Goal: Task Accomplishment & Management: Complete application form

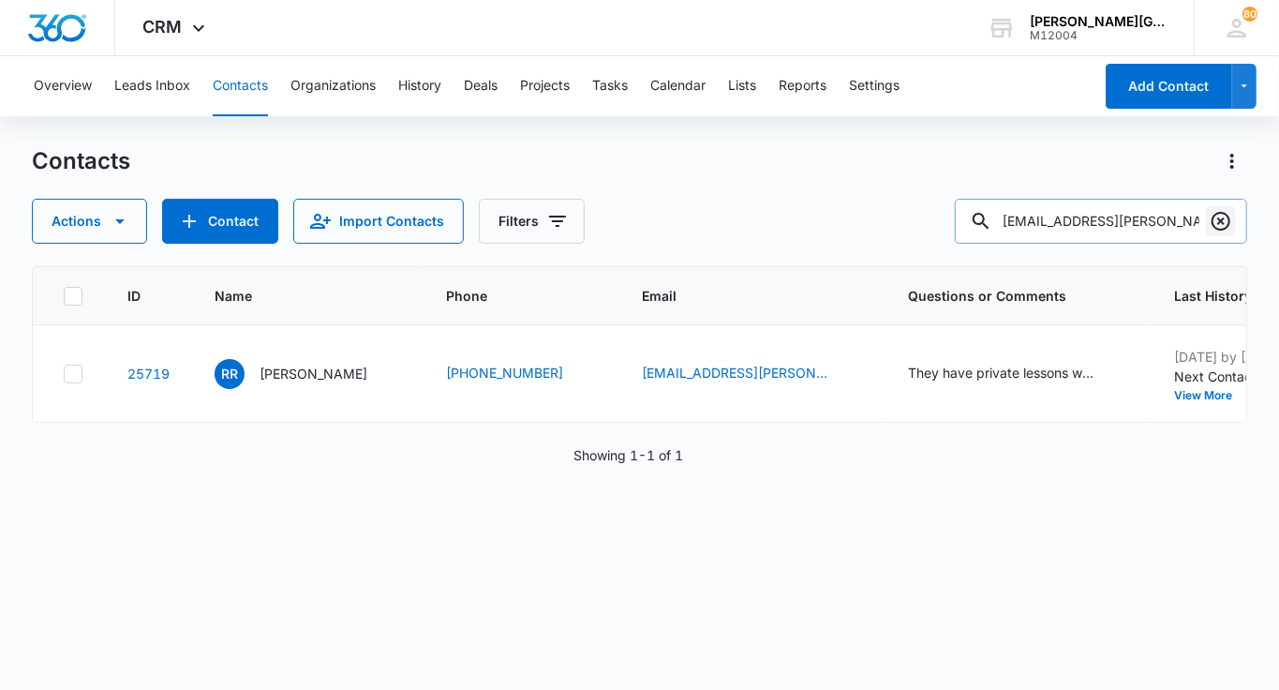
click at [1228, 222] on icon "Clear" at bounding box center [1221, 221] width 22 height 22
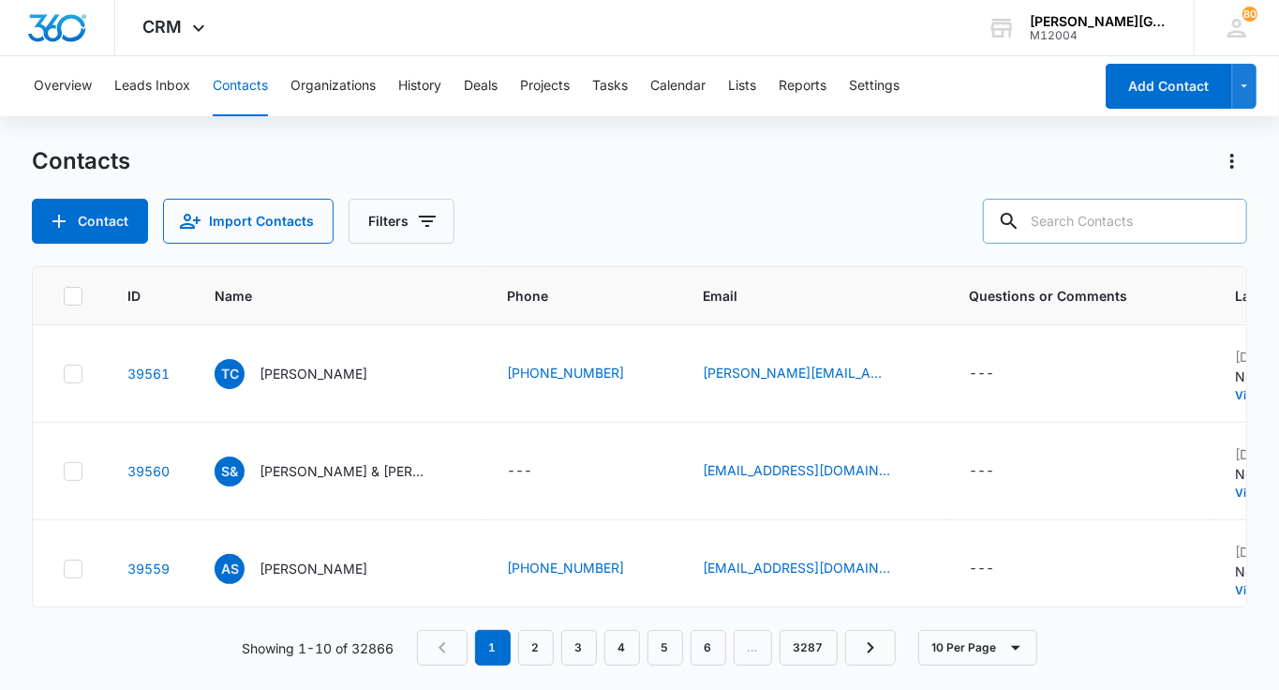
paste input "[EMAIL_ADDRESS][DOMAIN_NAME]"
type input "[EMAIL_ADDRESS][DOMAIN_NAME]"
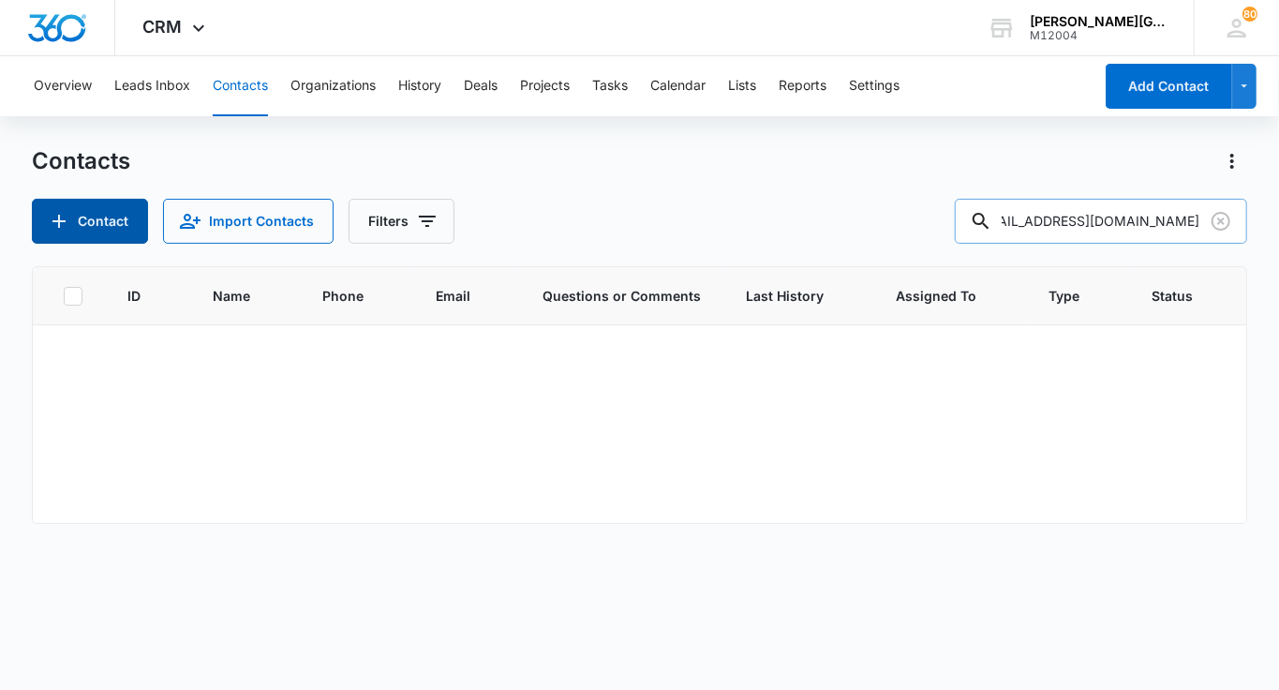
click at [127, 220] on button "Contact" at bounding box center [90, 221] width 116 height 45
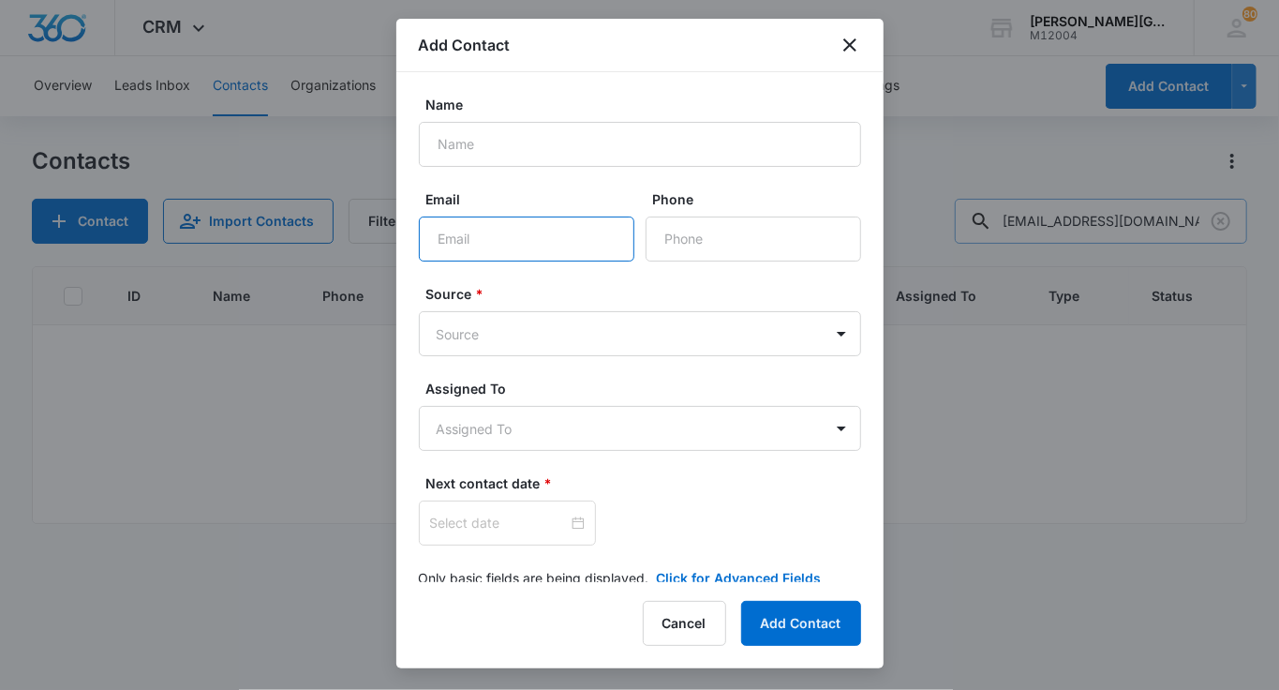
click at [483, 221] on input "Email" at bounding box center [527, 238] width 216 height 45
paste input "[EMAIL_ADDRESS][DOMAIN_NAME]"
type input "[EMAIL_ADDRESS][DOMAIN_NAME]"
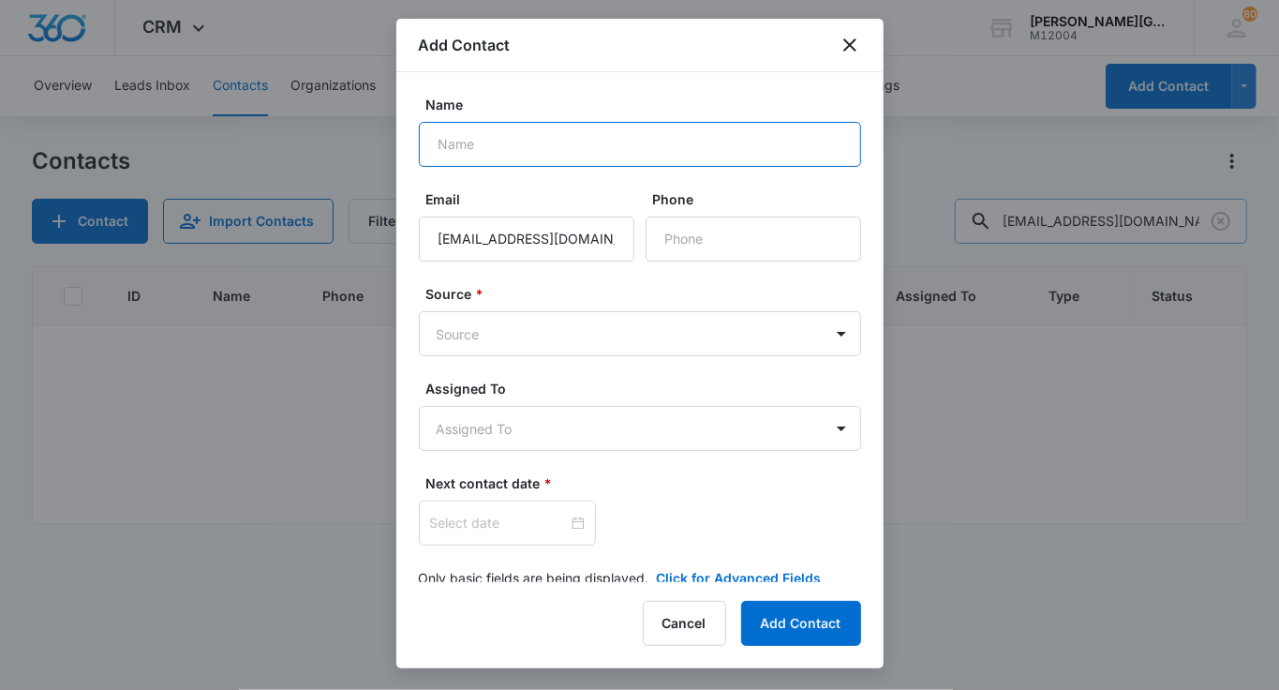
click at [506, 145] on input "Name" at bounding box center [640, 144] width 442 height 45
paste input "[PERSON_NAME]"
click at [440, 146] on input "[PERSON_NAME]" at bounding box center [640, 144] width 442 height 45
type input "[PERSON_NAME]"
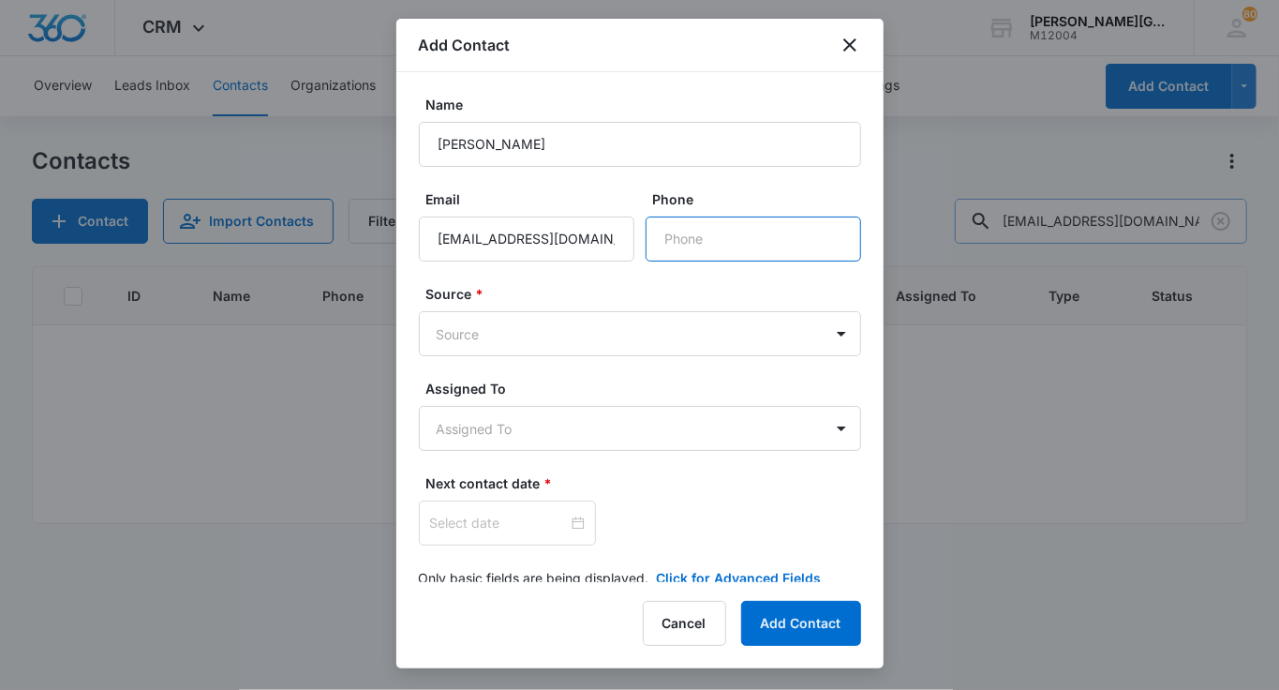
click at [674, 222] on input "Phone" at bounding box center [754, 238] width 216 height 45
paste input "[PHONE_NUMBER]"
type input "[PHONE_NUMBER]"
click at [612, 306] on div "Source * Source" at bounding box center [640, 320] width 442 height 72
click at [596, 331] on body "CRM Apps Reputation Websites Forms CRM Email Social Shop Payments POS Content A…" at bounding box center [639, 345] width 1279 height 690
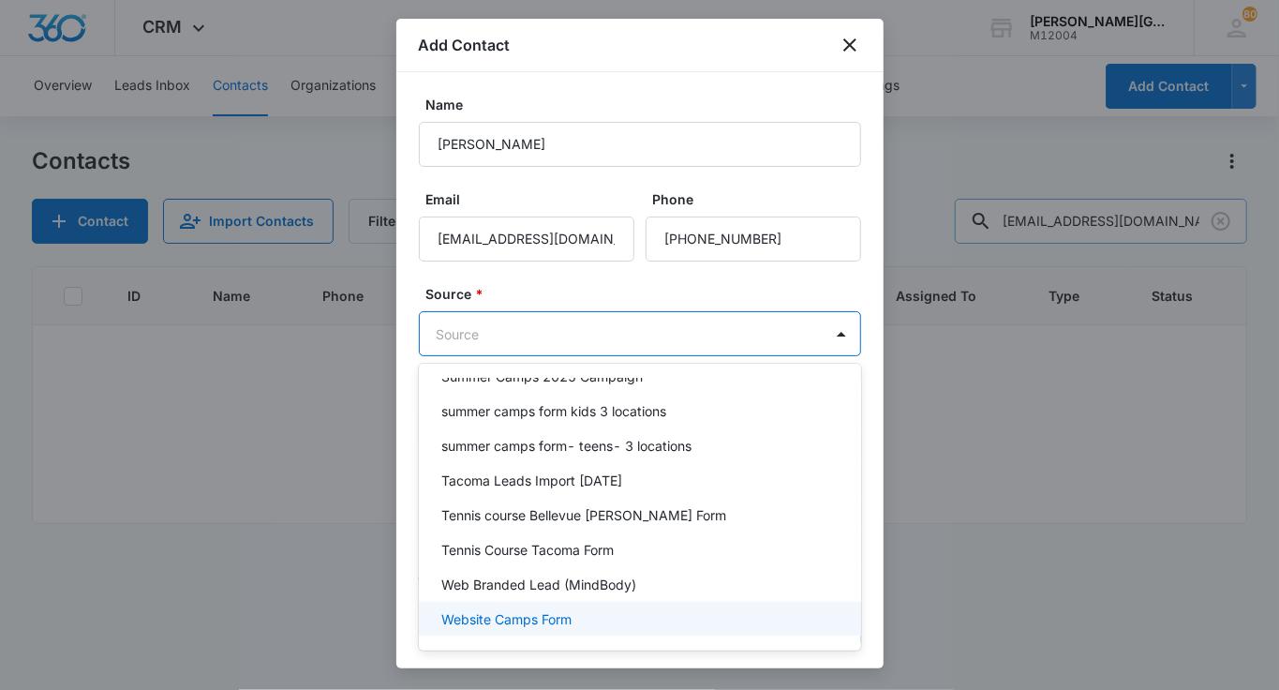
scroll to position [1538, 0]
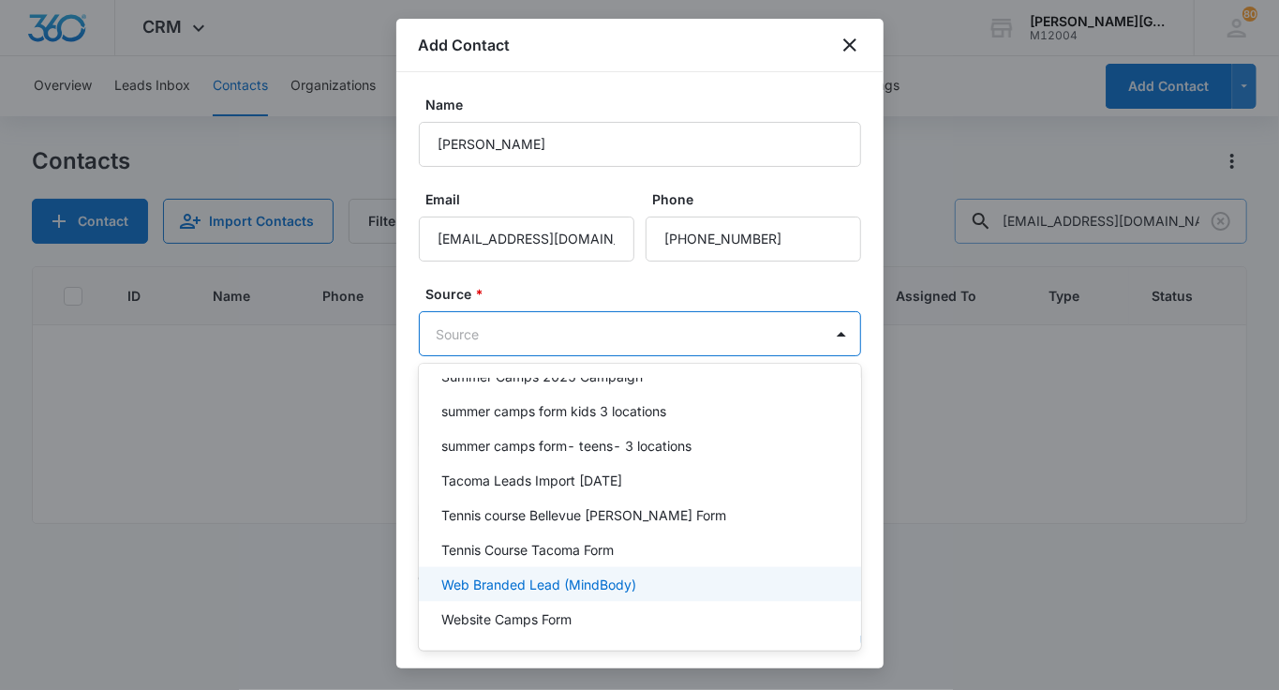
click at [594, 574] on p "Web Branded Lead (MindBody)" at bounding box center [538, 584] width 195 height 20
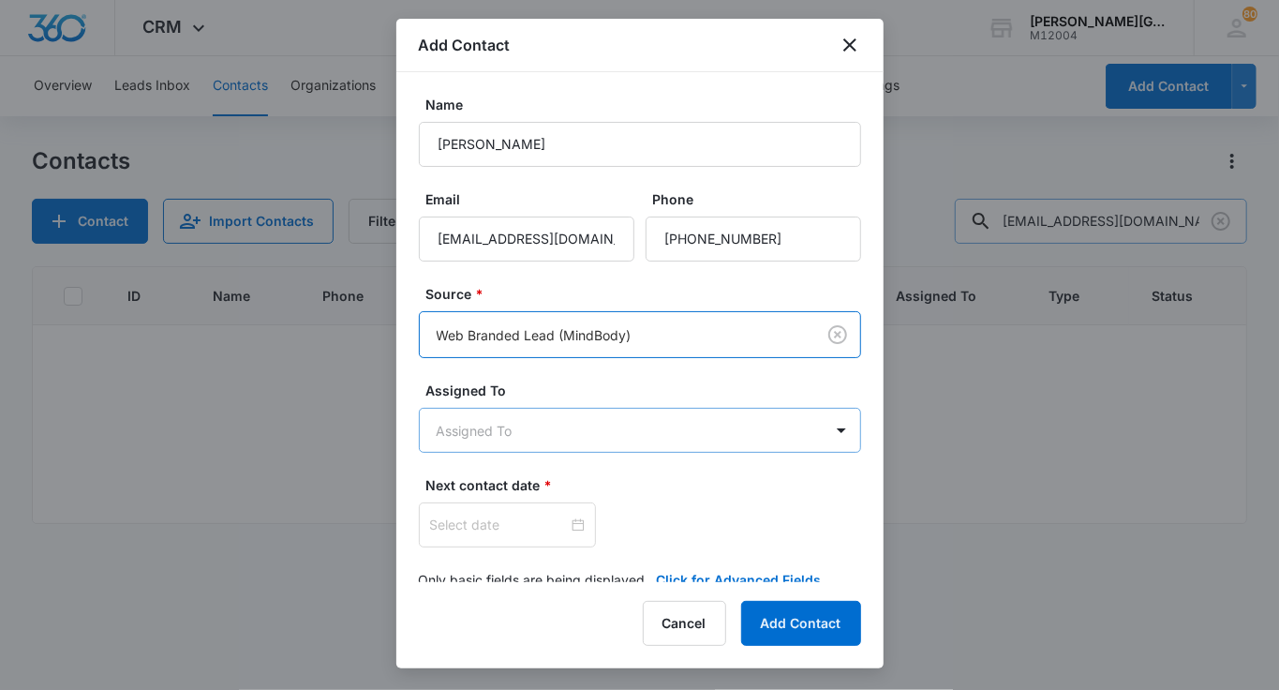
click at [549, 429] on body "CRM Apps Reputation Websites Forms CRM Email Social Shop Payments POS Content A…" at bounding box center [639, 345] width 1279 height 690
type input "у"
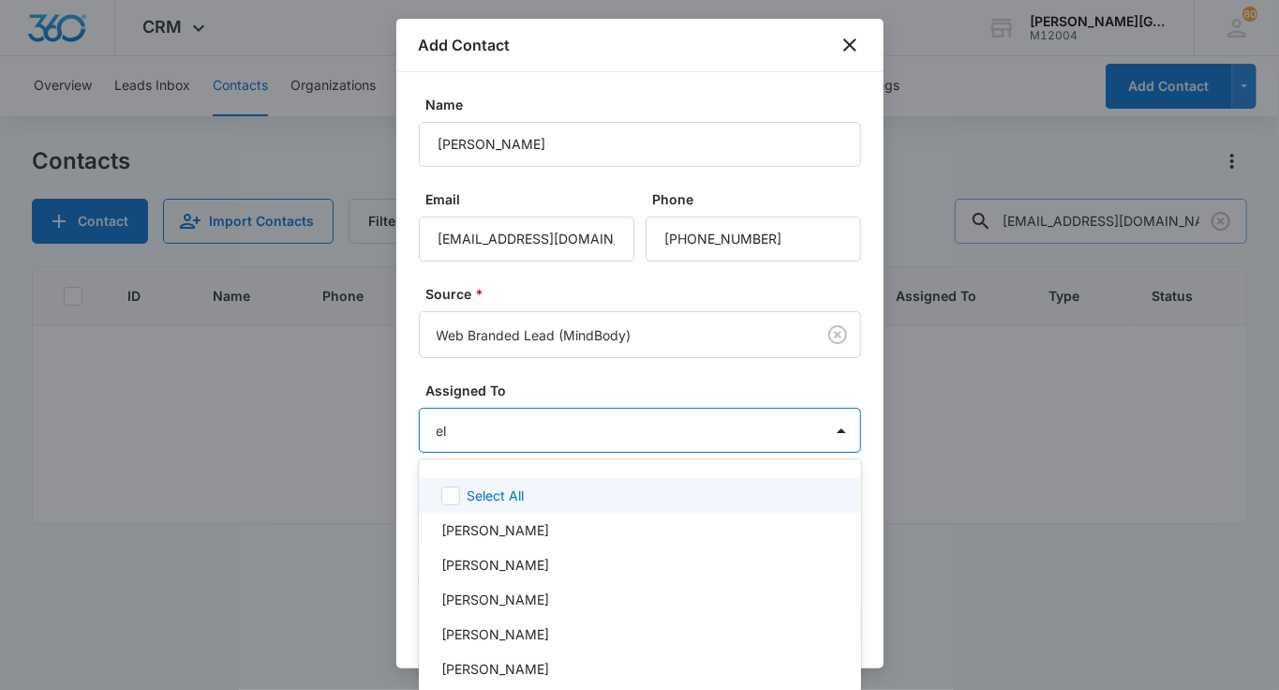
type input "[PERSON_NAME]"
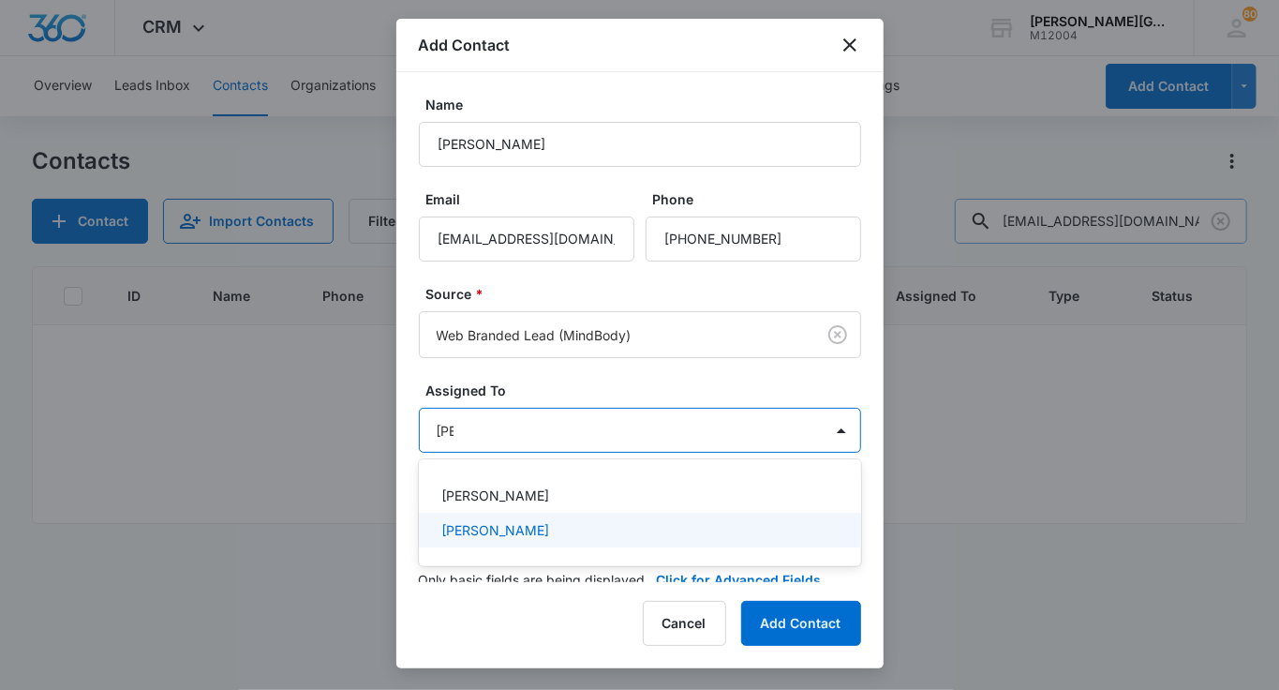
click at [531, 527] on p "[PERSON_NAME]" at bounding box center [495, 530] width 108 height 20
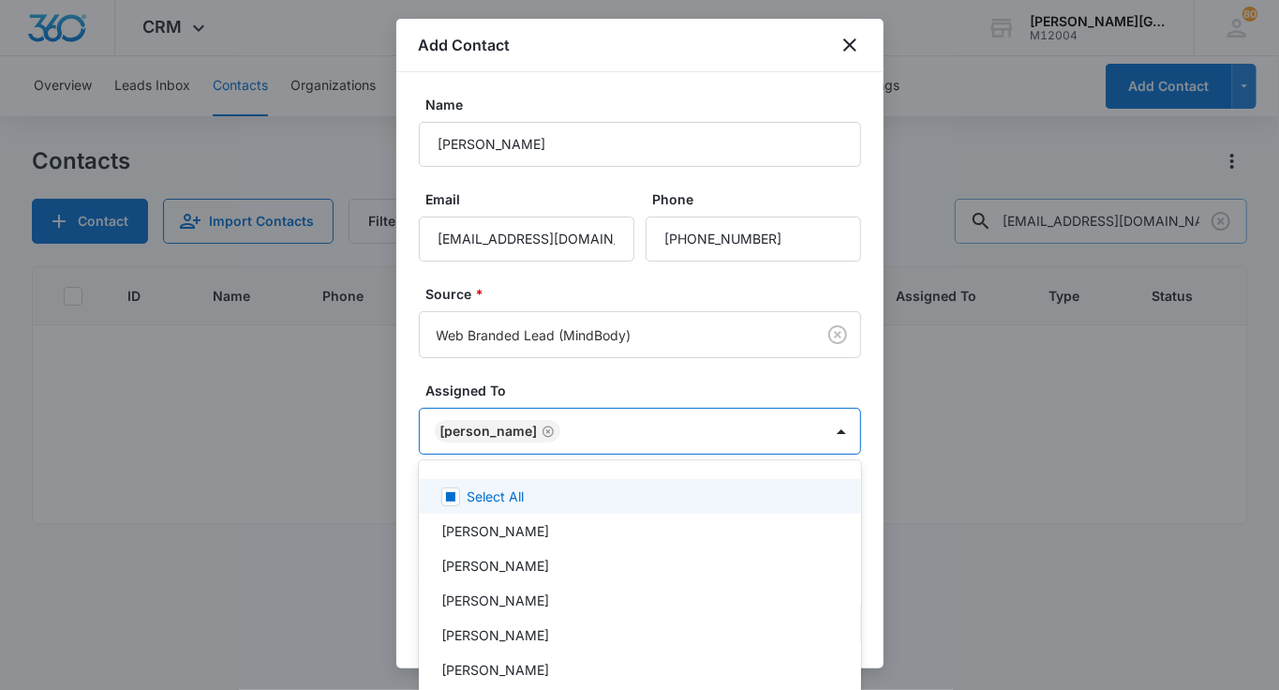
click at [559, 371] on div at bounding box center [639, 345] width 1279 height 690
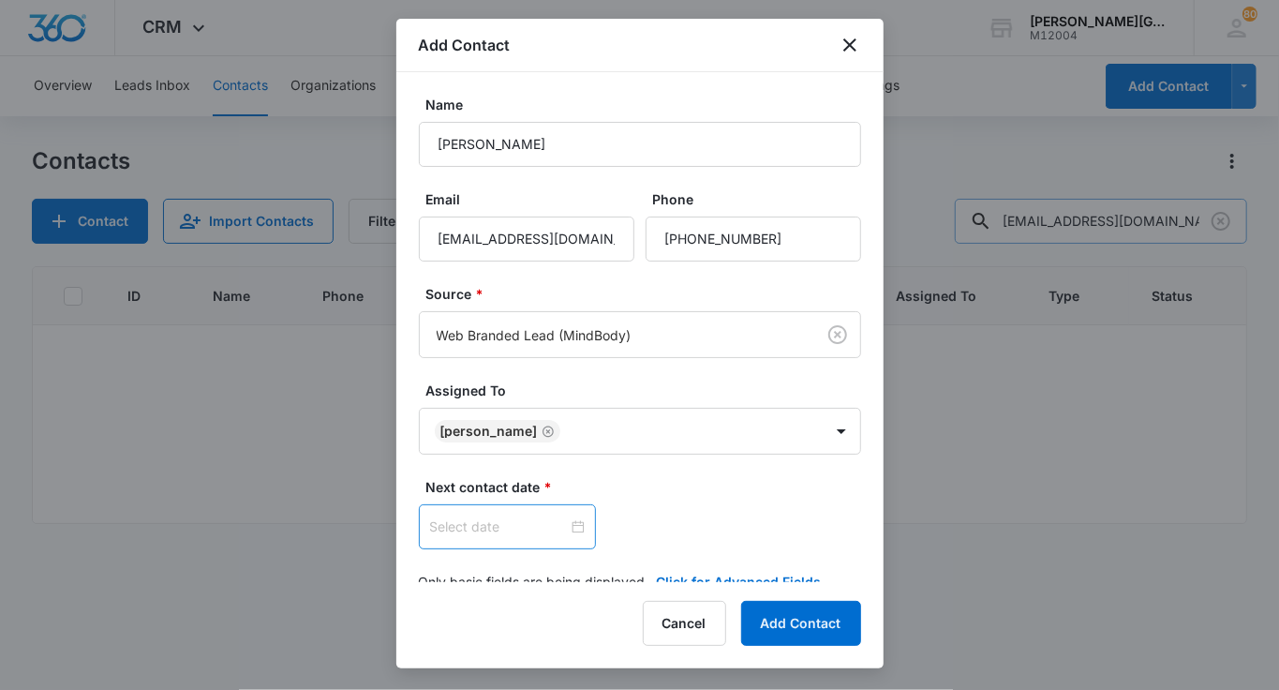
click at [469, 536] on div at bounding box center [507, 526] width 177 height 45
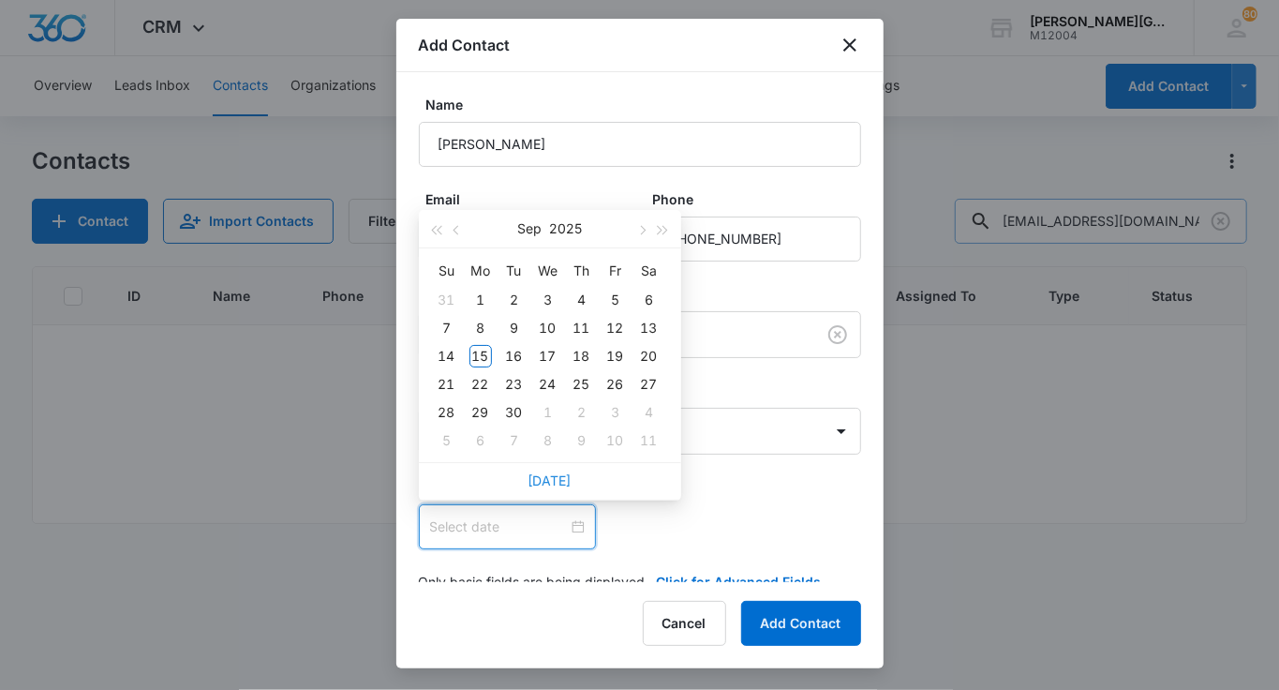
click at [541, 485] on link "[DATE]" at bounding box center [550, 480] width 43 height 16
type input "[DATE]"
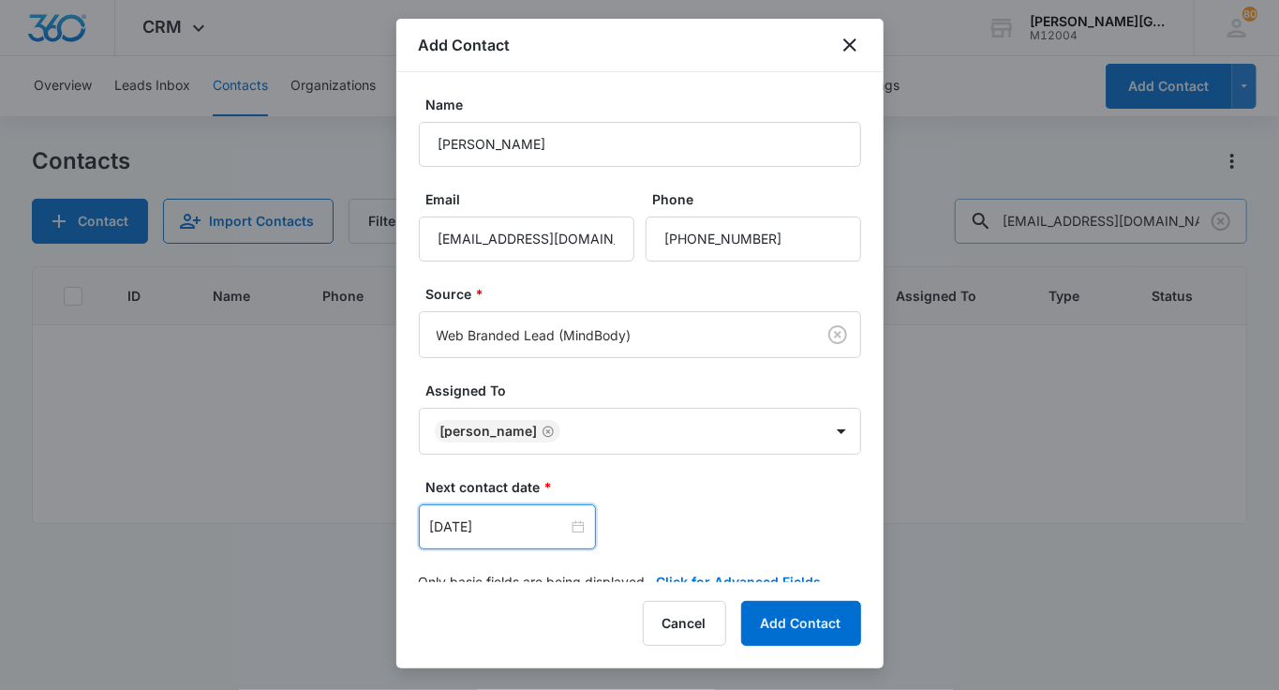
scroll to position [30, 0]
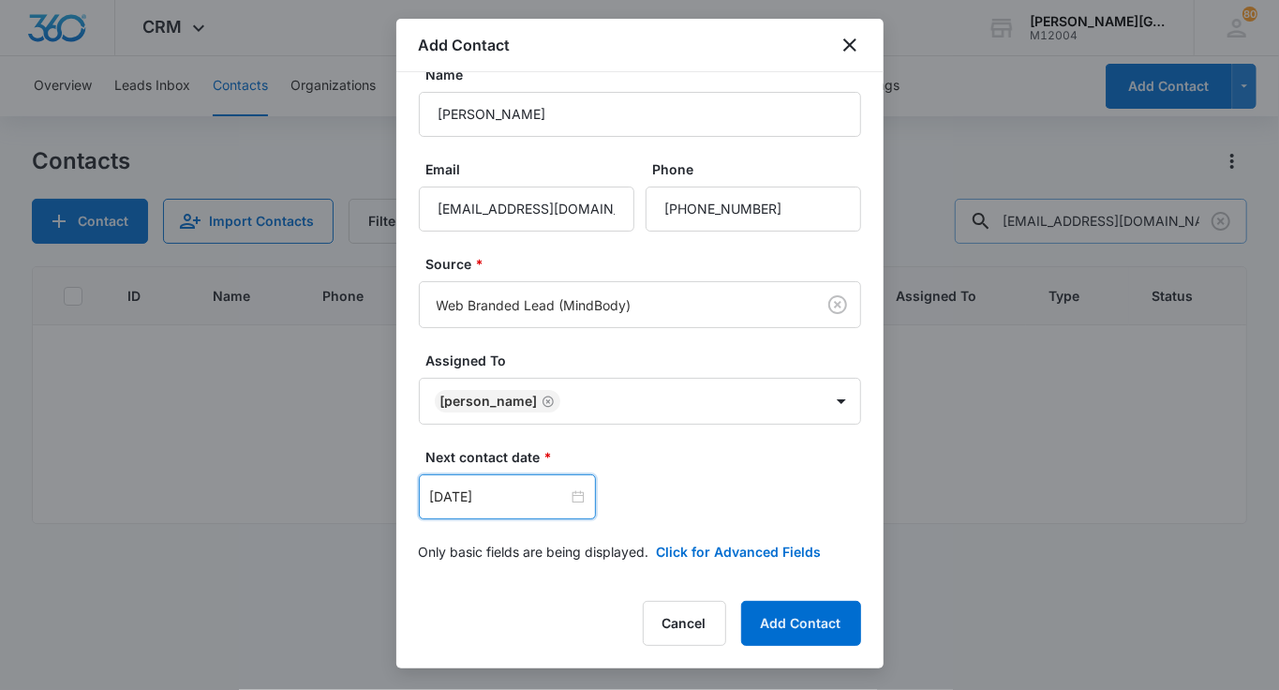
click at [695, 536] on form "Name [PERSON_NAME] Email [EMAIL_ADDRESS][DOMAIN_NAME] Phone Source * Web Brande…" at bounding box center [640, 324] width 442 height 519
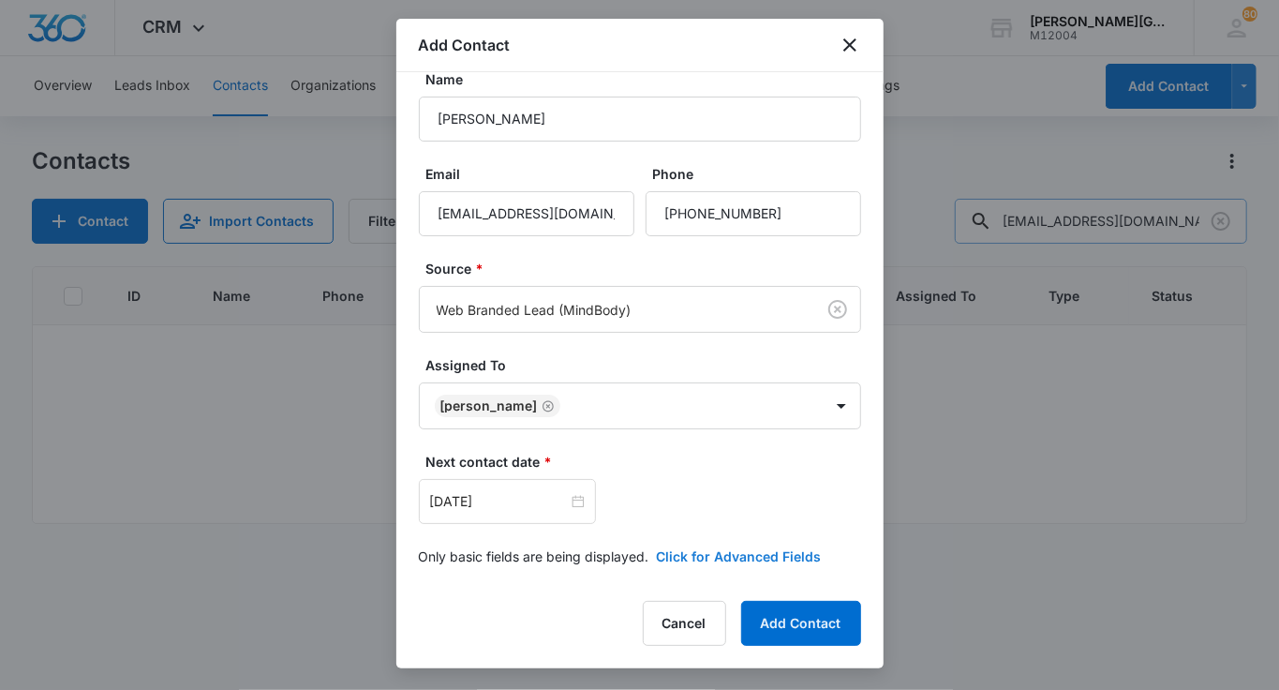
click at [690, 551] on button "Click for Advanced Fields" at bounding box center [739, 556] width 165 height 20
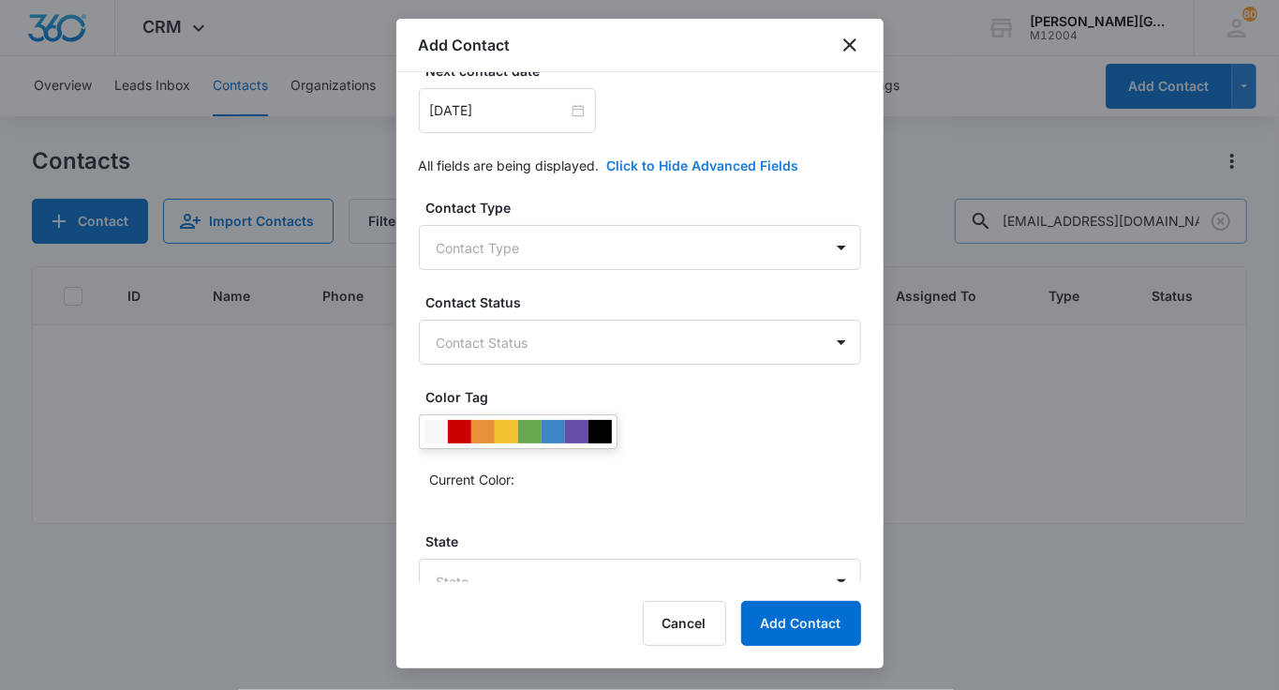
scroll to position [457, 0]
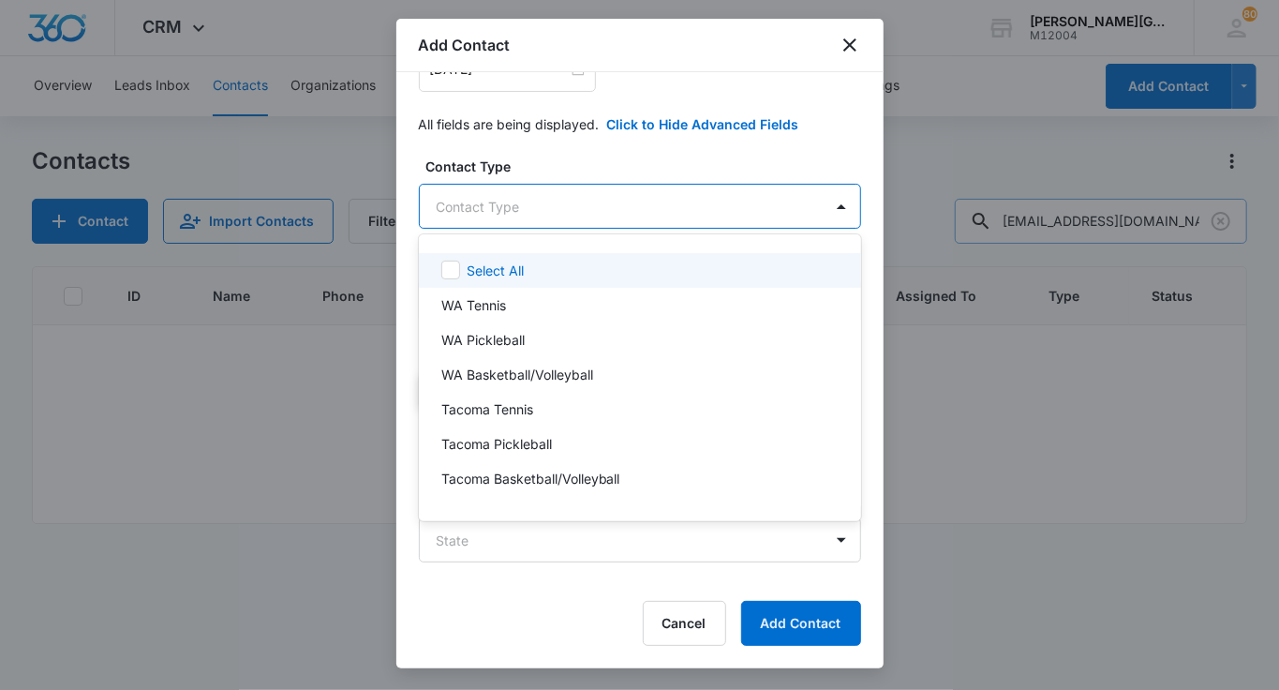
click at [499, 215] on body "CRM Apps Reputation Websites Forms CRM Email Social Shop Payments POS Content A…" at bounding box center [639, 345] width 1279 height 690
type input "wa"
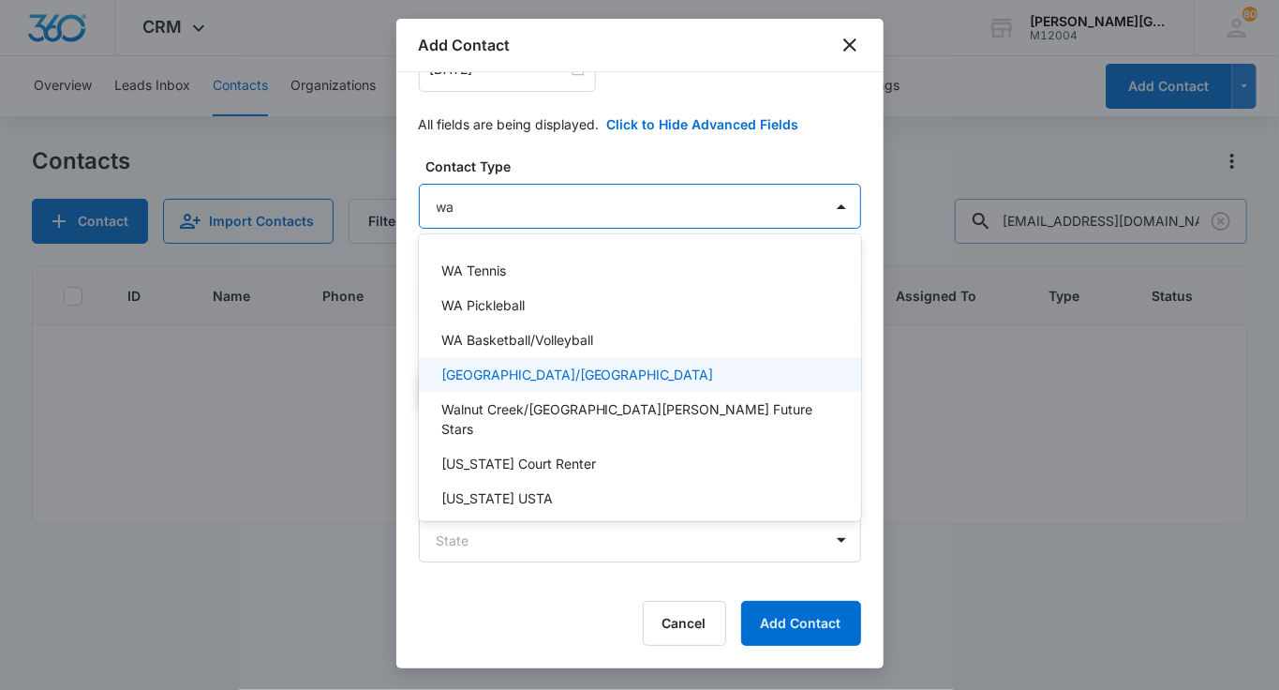
click at [506, 367] on p "[GEOGRAPHIC_DATA]/[GEOGRAPHIC_DATA]" at bounding box center [577, 375] width 273 height 20
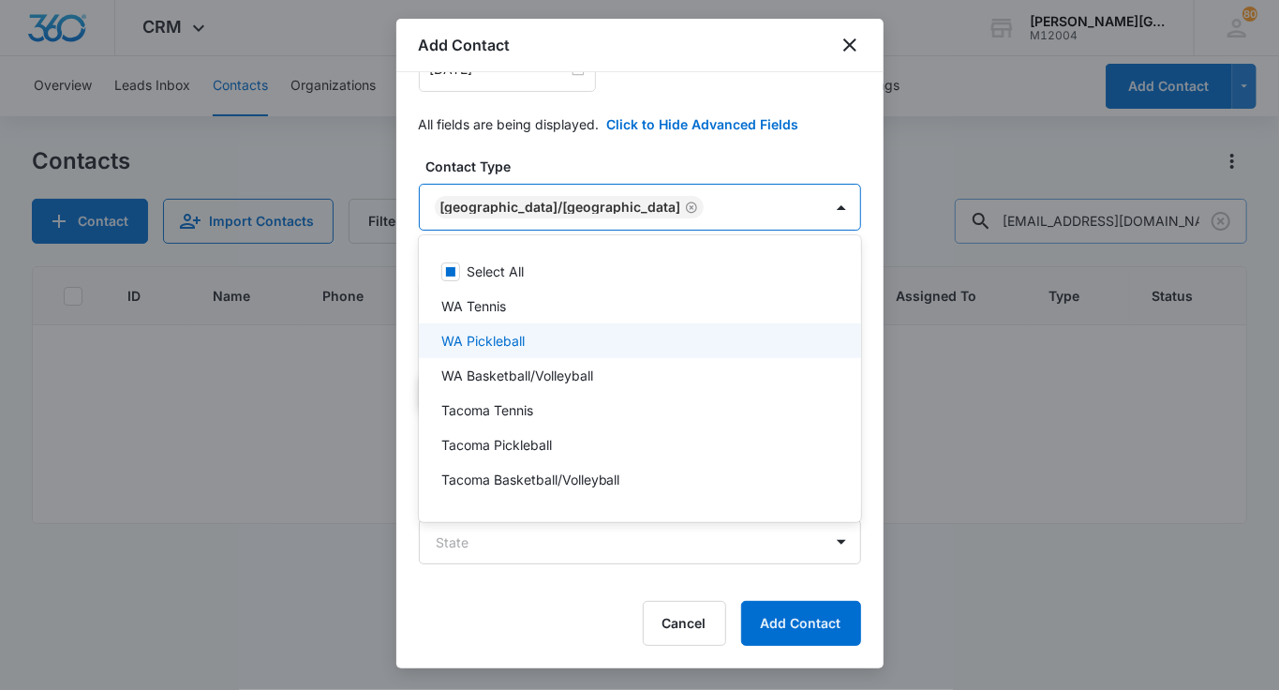
click at [561, 128] on div at bounding box center [639, 345] width 1279 height 690
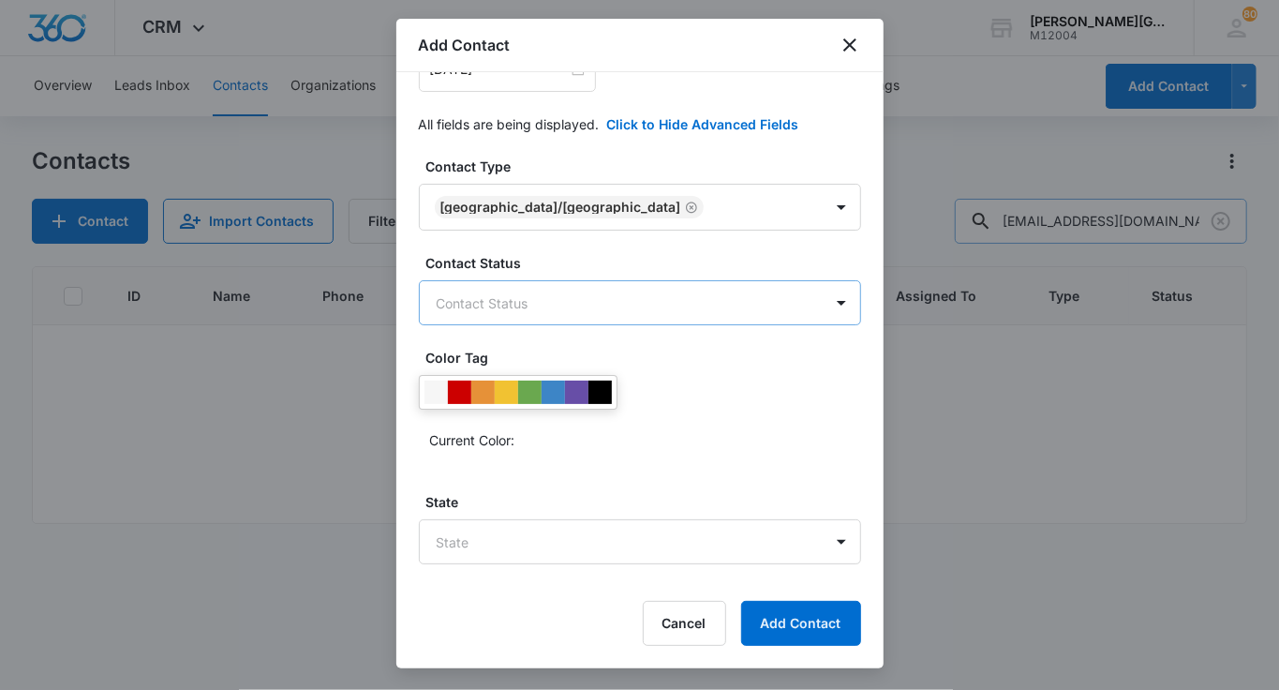
click at [503, 292] on body "CRM Apps Reputation Websites Forms CRM Email Social Shop Payments POS Content A…" at bounding box center [639, 345] width 1279 height 690
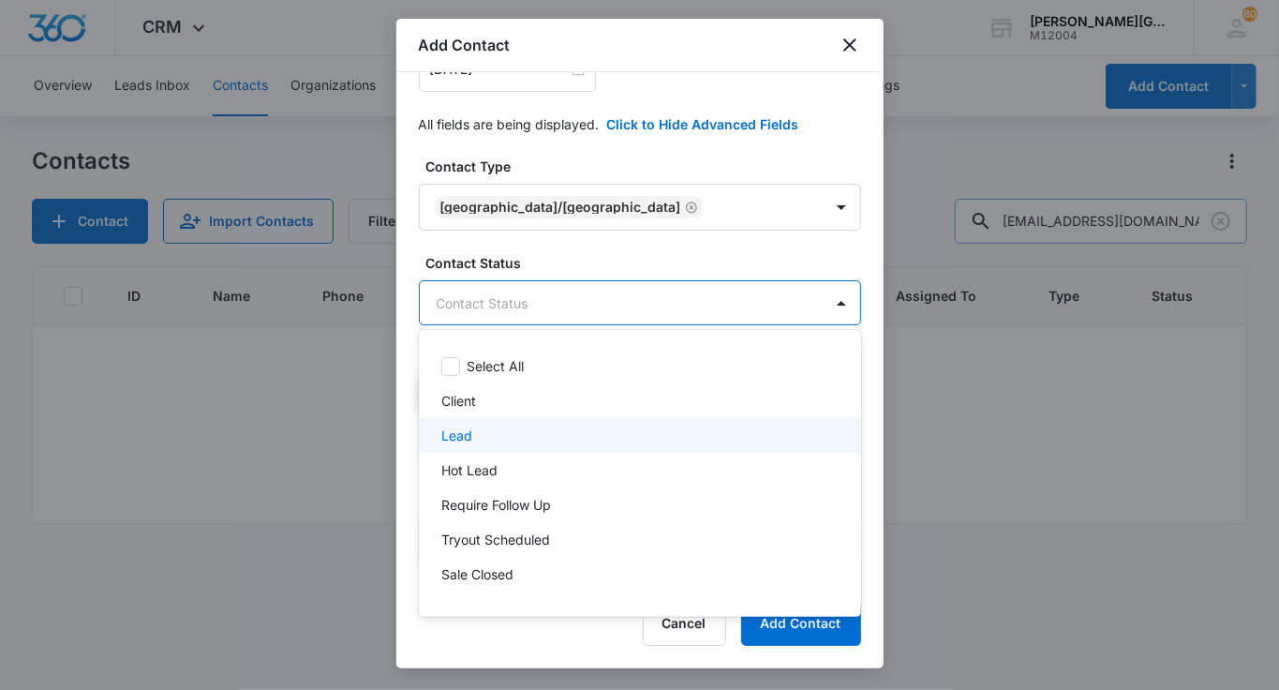
click at [471, 433] on div "Lead" at bounding box center [638, 435] width 394 height 20
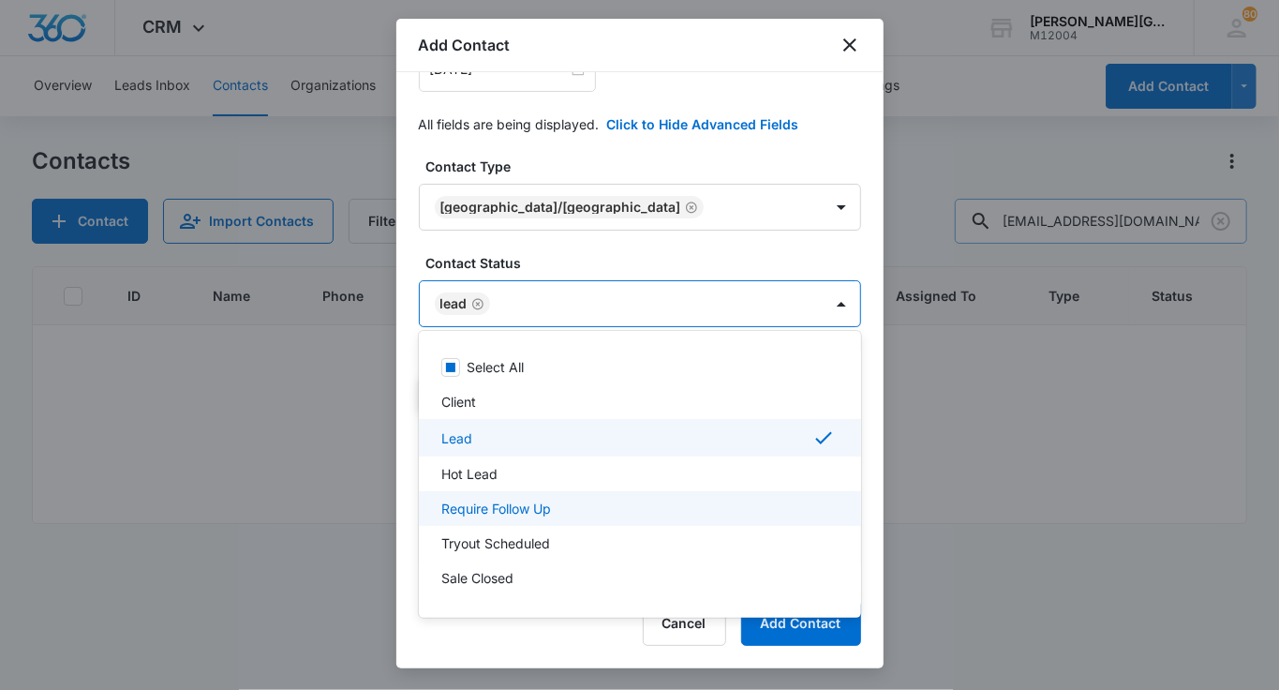
click at [517, 511] on p "Require Follow Up" at bounding box center [496, 509] width 110 height 20
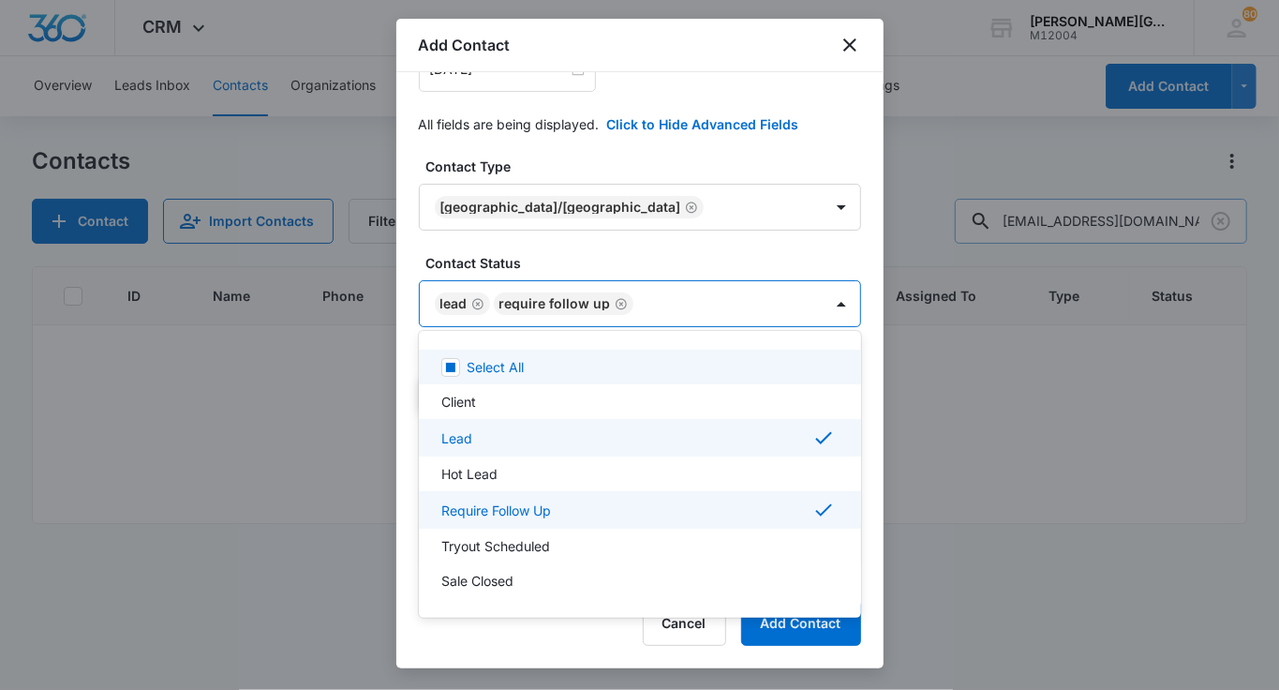
click at [634, 240] on div at bounding box center [639, 345] width 1279 height 690
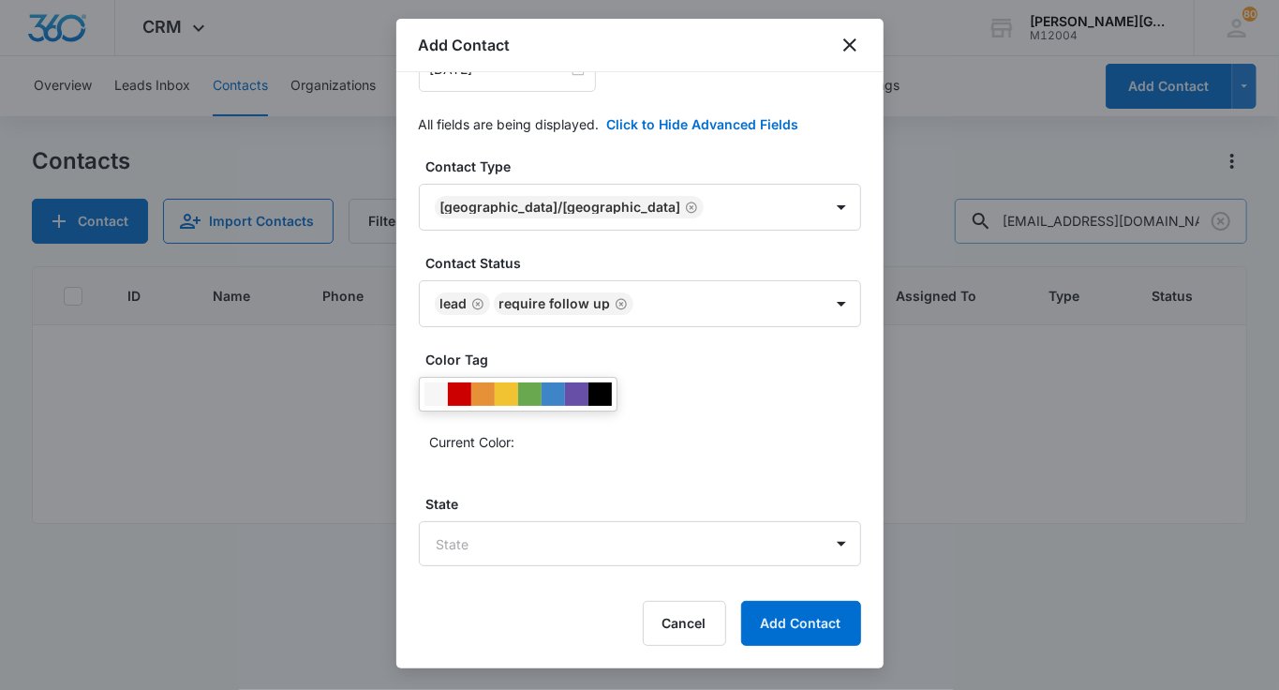
scroll to position [630, 0]
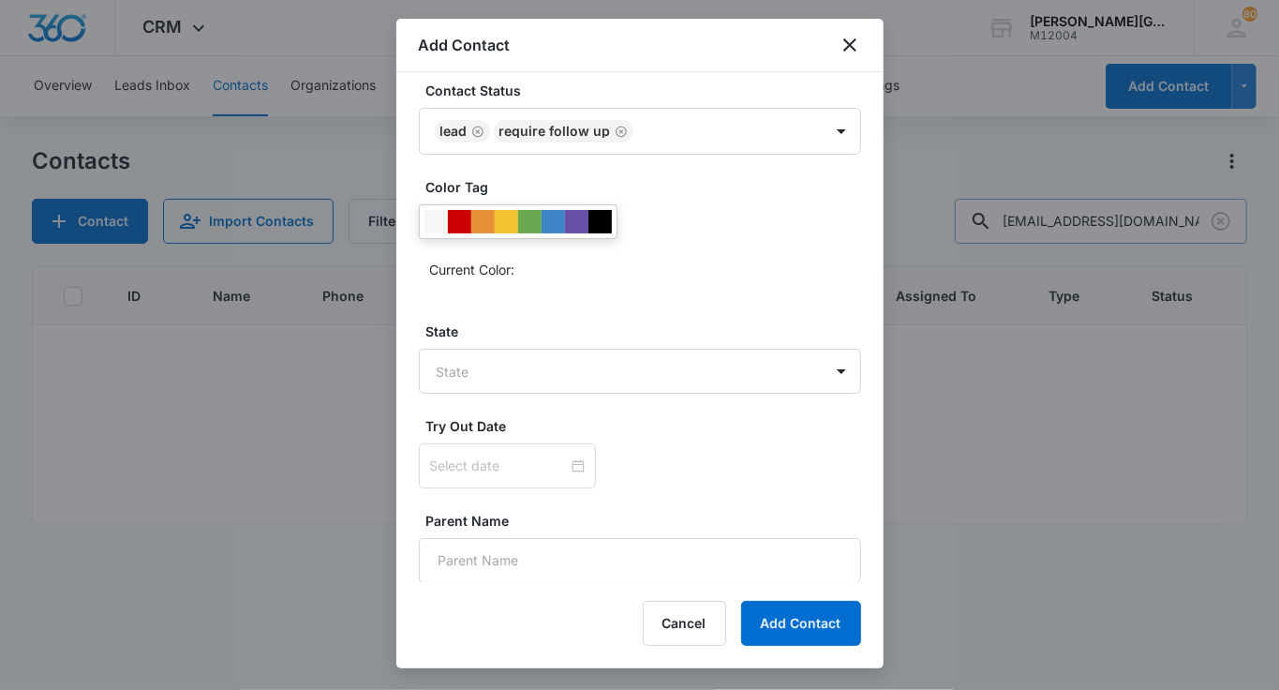
click at [523, 338] on div "State State" at bounding box center [640, 357] width 442 height 72
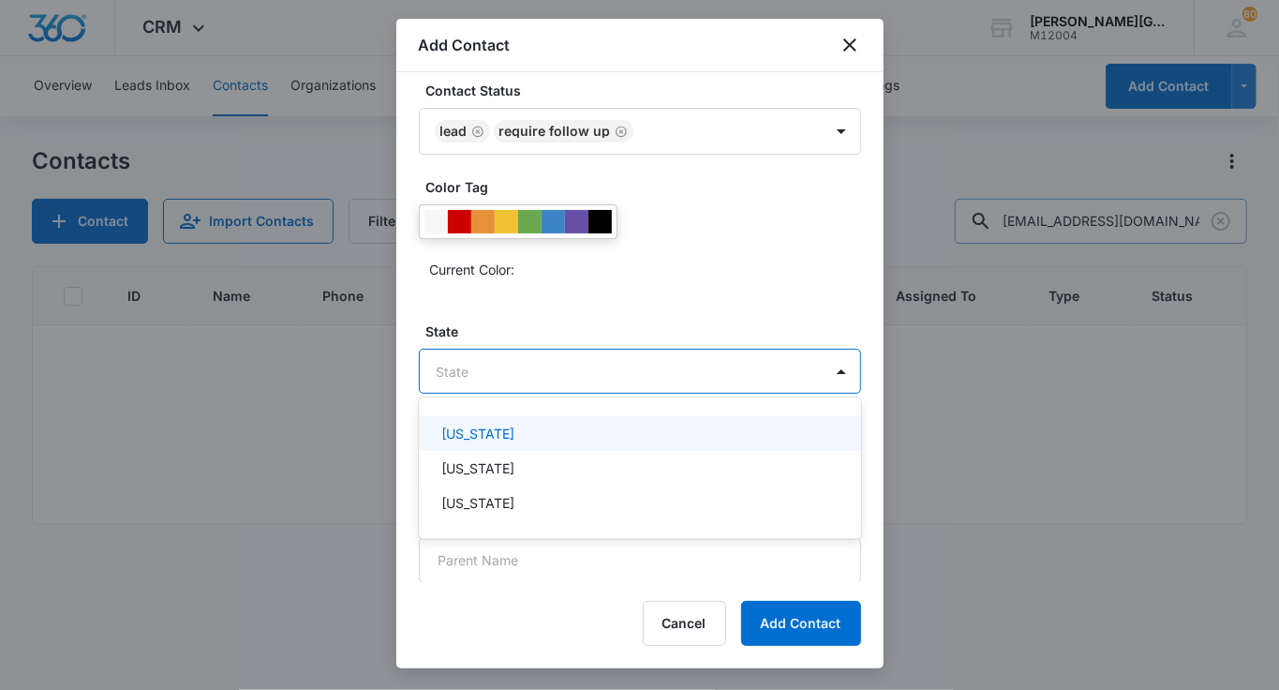
click at [518, 360] on body "CRM Apps Reputation Websites Forms CRM Email Social Shop Payments POS Content A…" at bounding box center [639, 345] width 1279 height 690
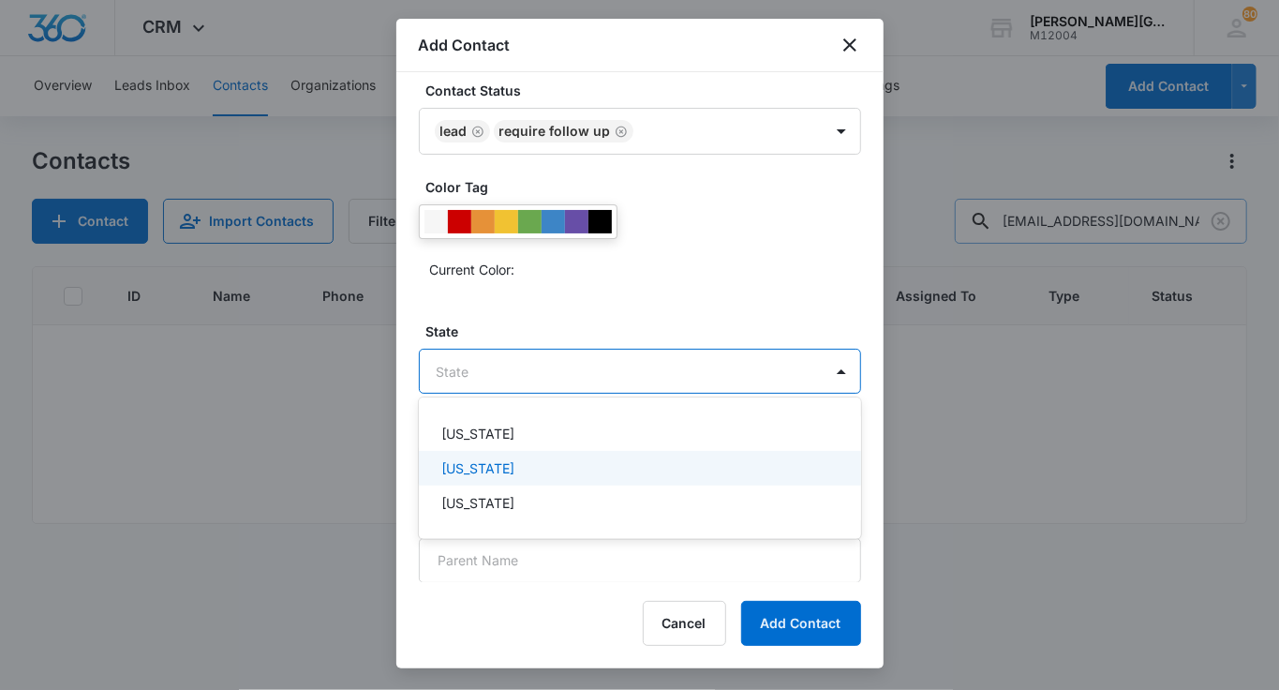
click at [517, 470] on div "[US_STATE]" at bounding box center [638, 468] width 394 height 20
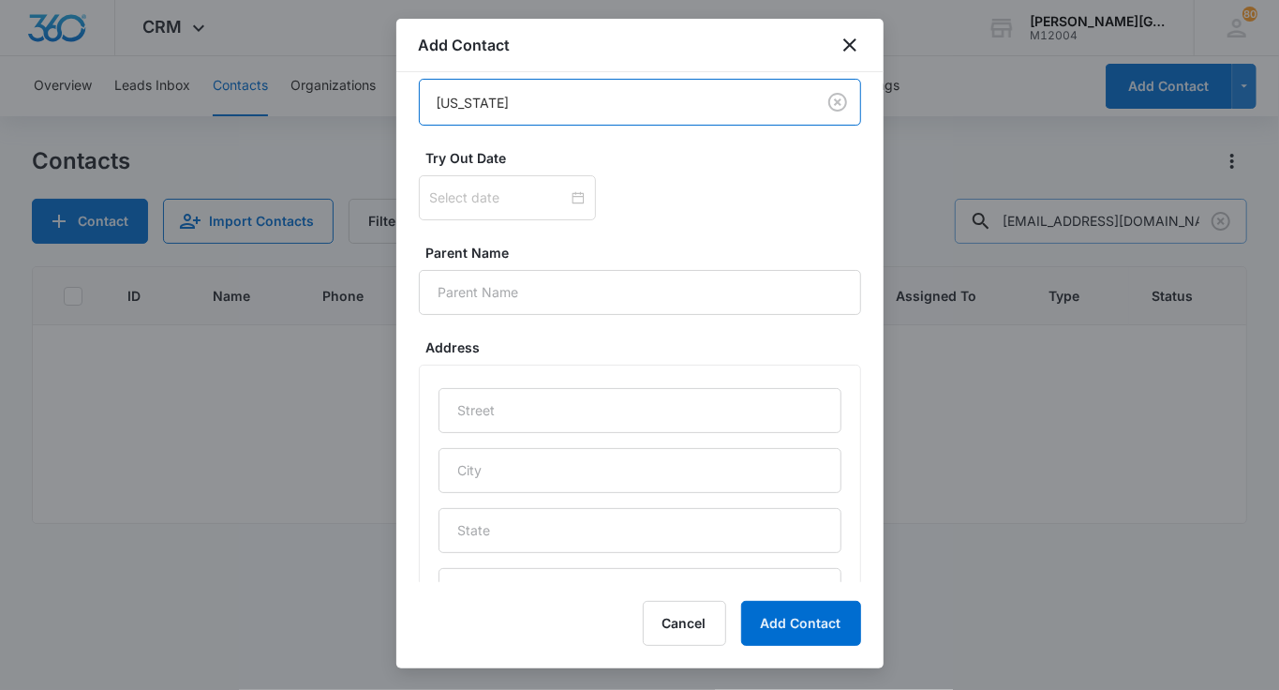
scroll to position [902, 0]
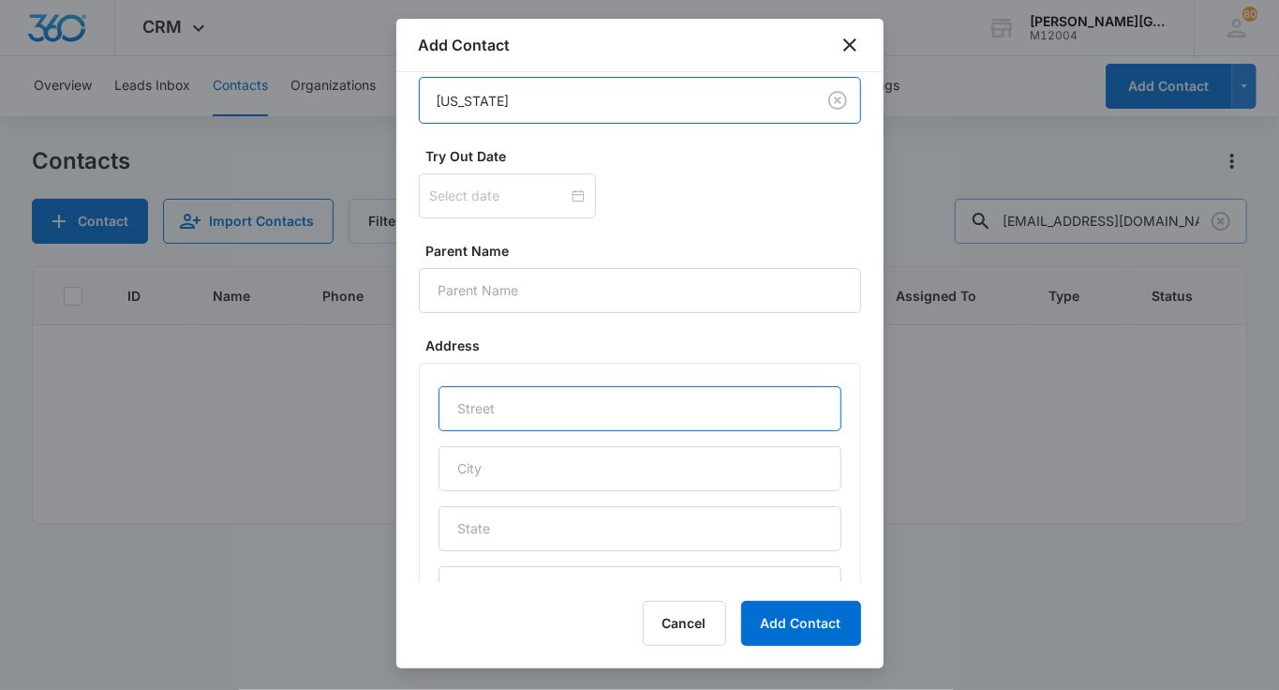
click at [515, 408] on input "text" at bounding box center [640, 408] width 403 height 45
paste input "[STREET_ADDRESS]"
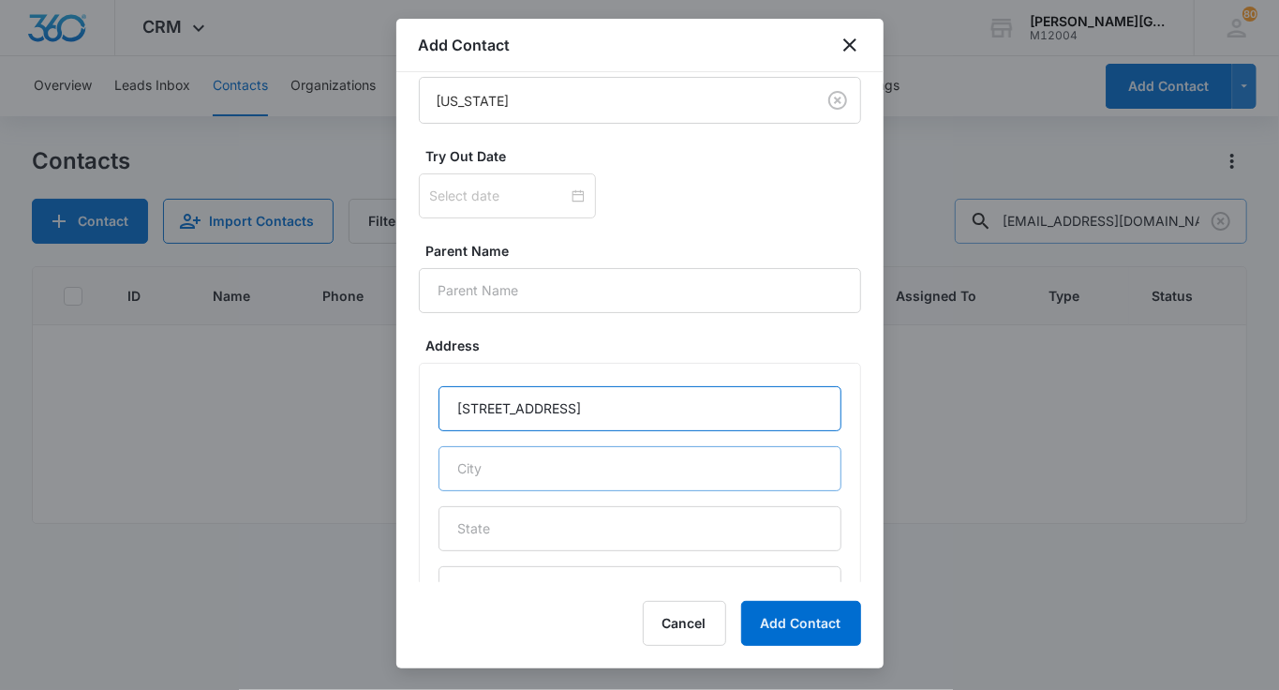
type input "[STREET_ADDRESS]"
click at [498, 464] on input "text" at bounding box center [640, 468] width 403 height 45
type input "Pleasanton"
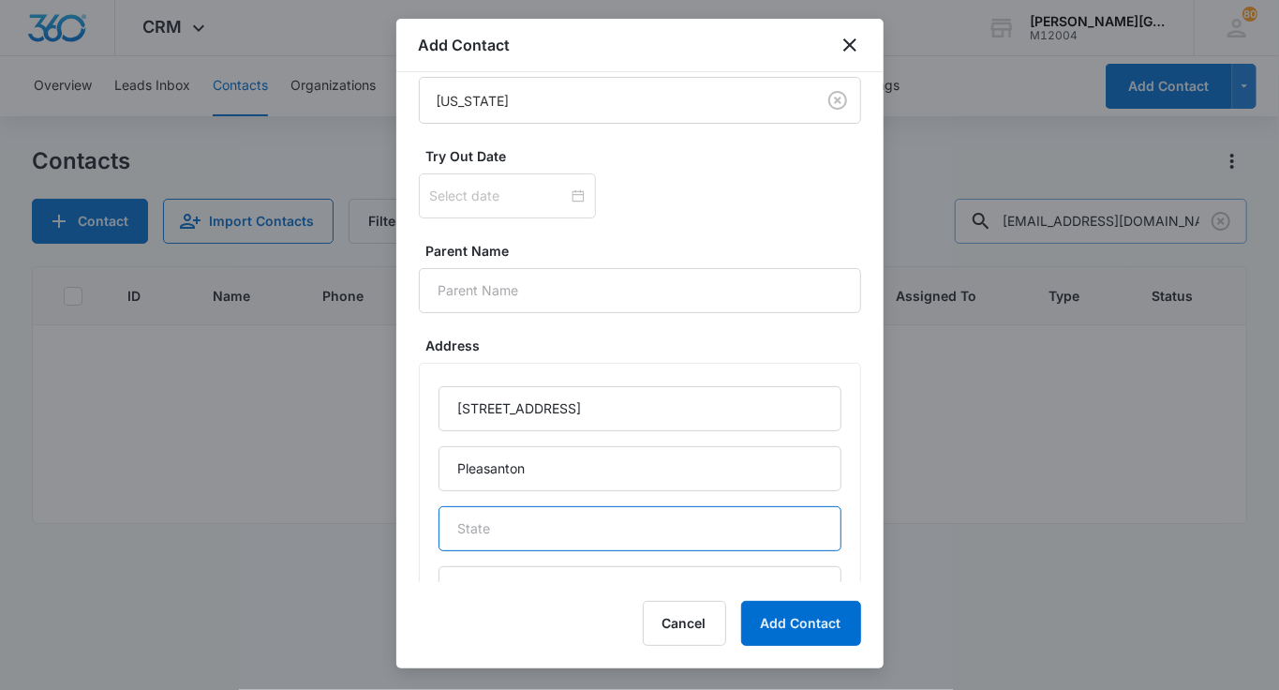
click at [553, 521] on input "text" at bounding box center [640, 528] width 403 height 45
type input "CA"
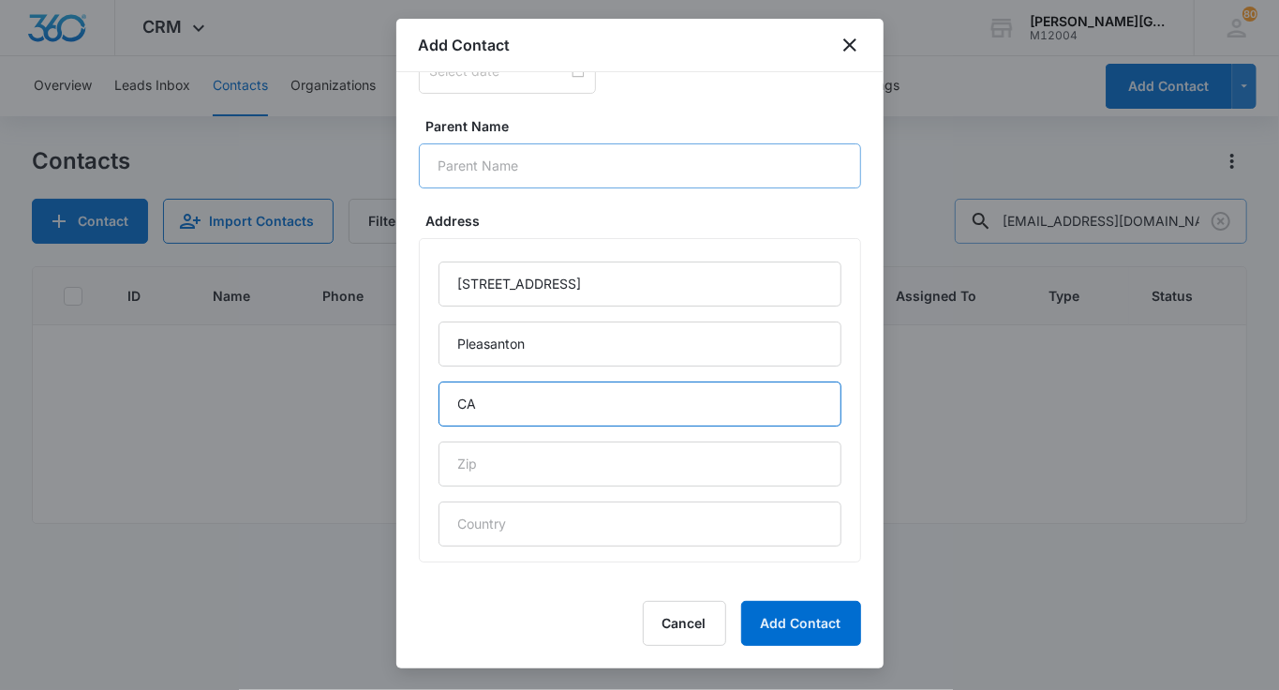
scroll to position [0, 0]
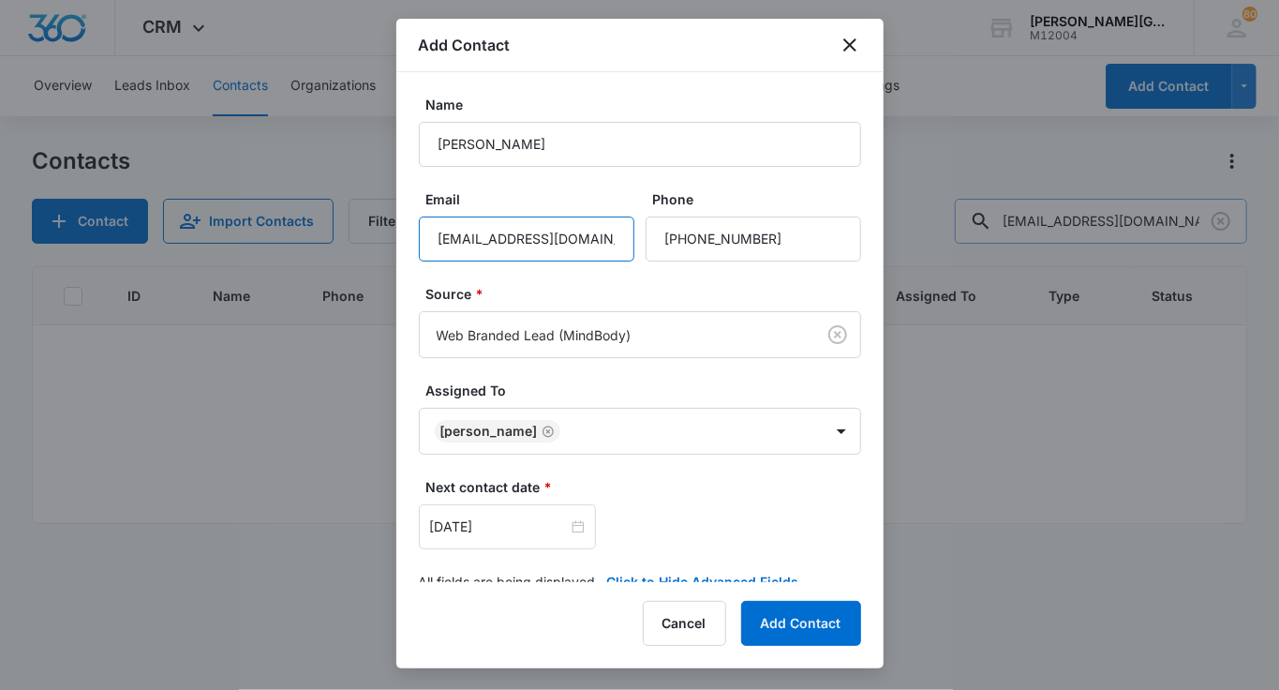
click at [570, 229] on input "[EMAIL_ADDRESS][DOMAIN_NAME]" at bounding box center [527, 238] width 216 height 45
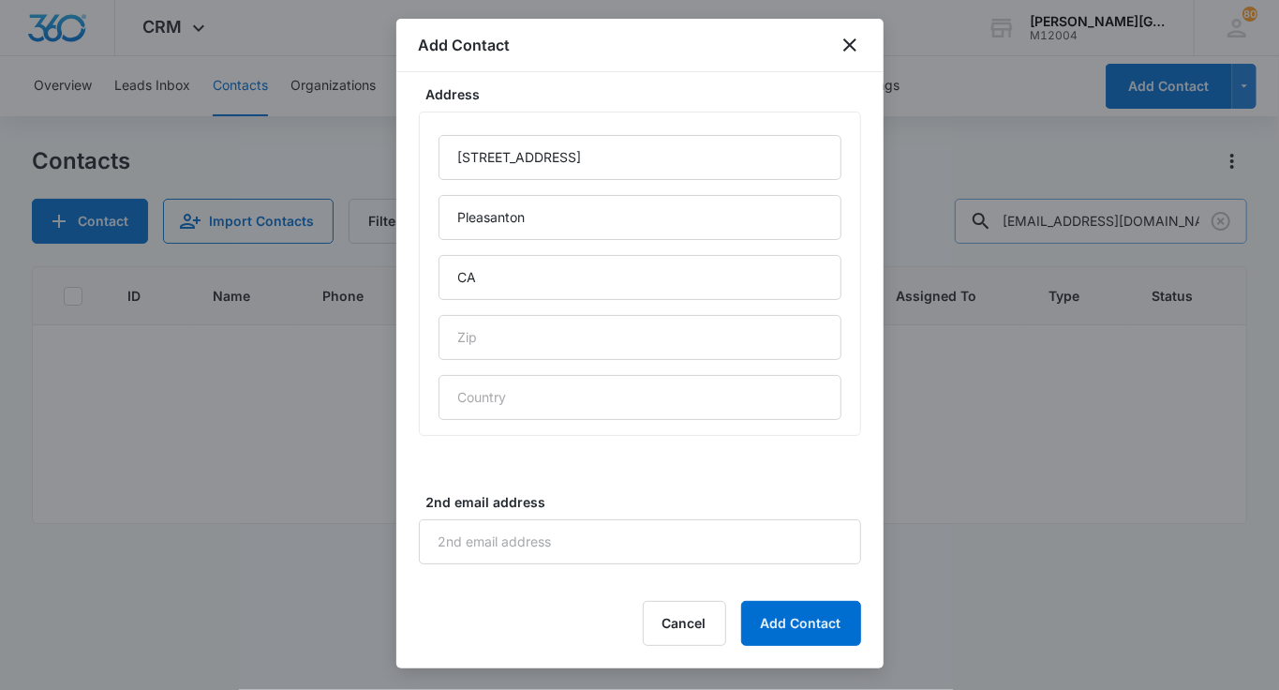
scroll to position [1158, 0]
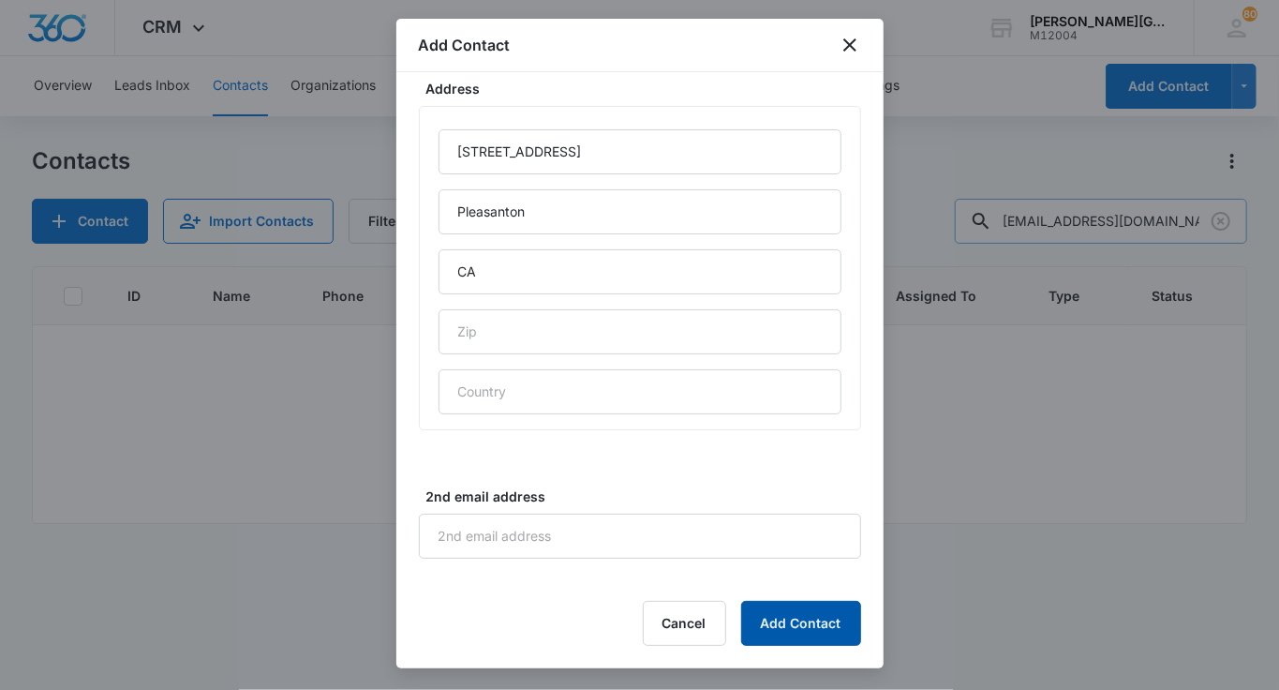
click at [805, 624] on button "Add Contact" at bounding box center [801, 623] width 120 height 45
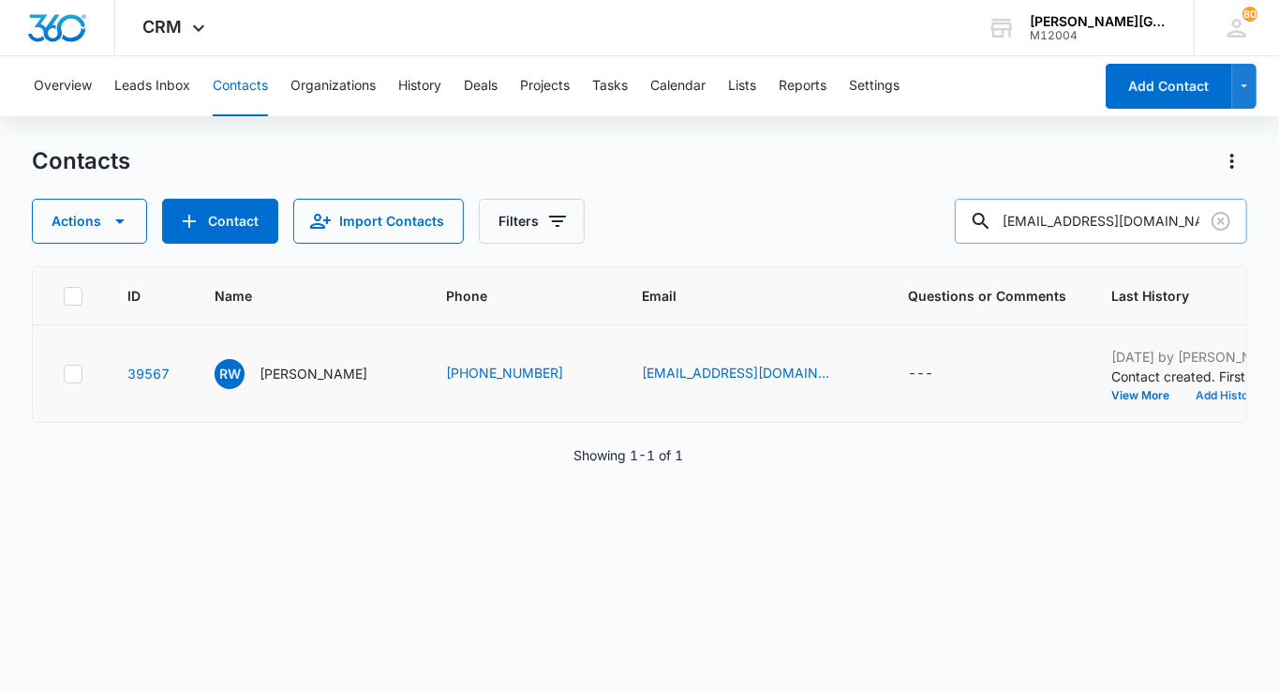
click at [1183, 401] on button "Add History" at bounding box center [1228, 395] width 90 height 11
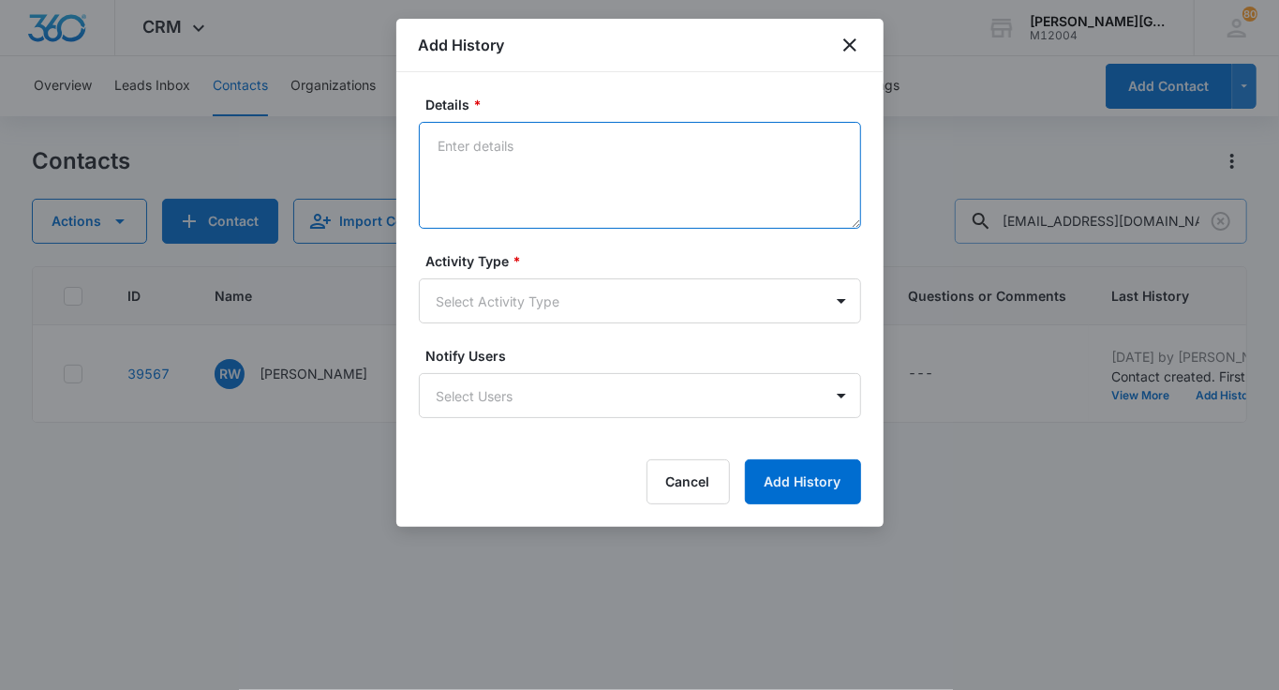
click at [499, 151] on textarea "Details *" at bounding box center [640, 175] width 442 height 107
paste textarea "Hello [PERSON_NAME], Hope this email finds you well! We noticed that you create…"
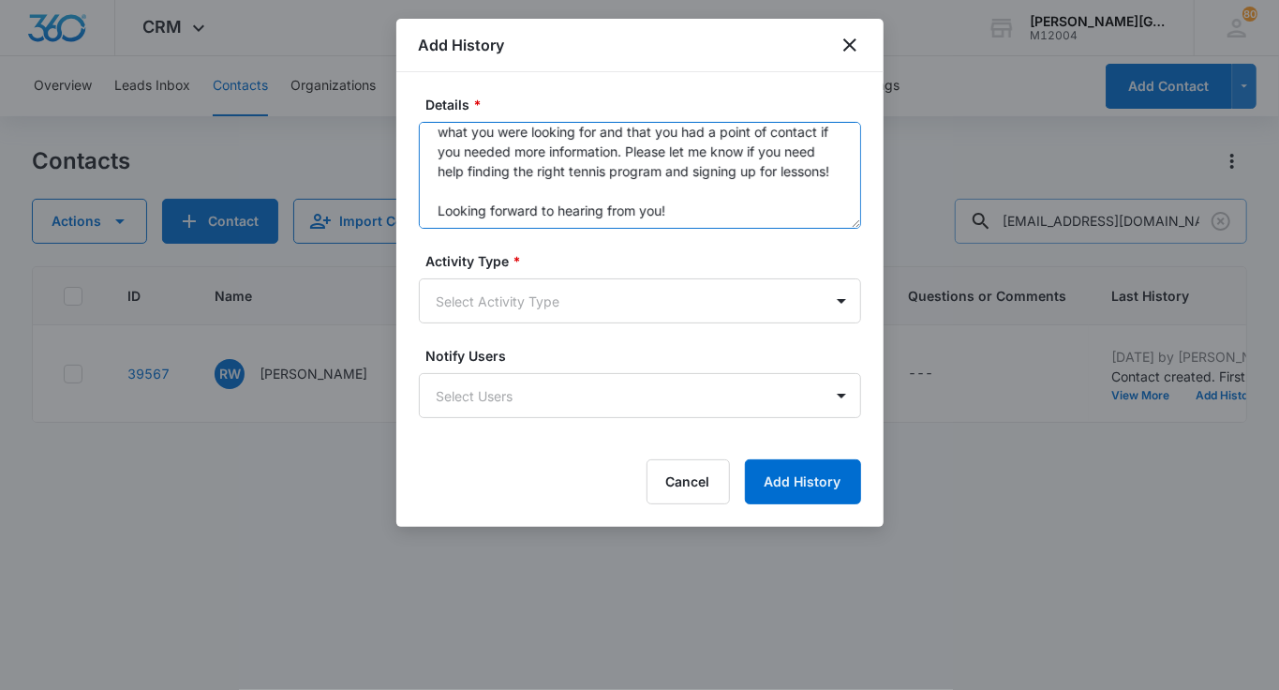
scroll to position [197, 0]
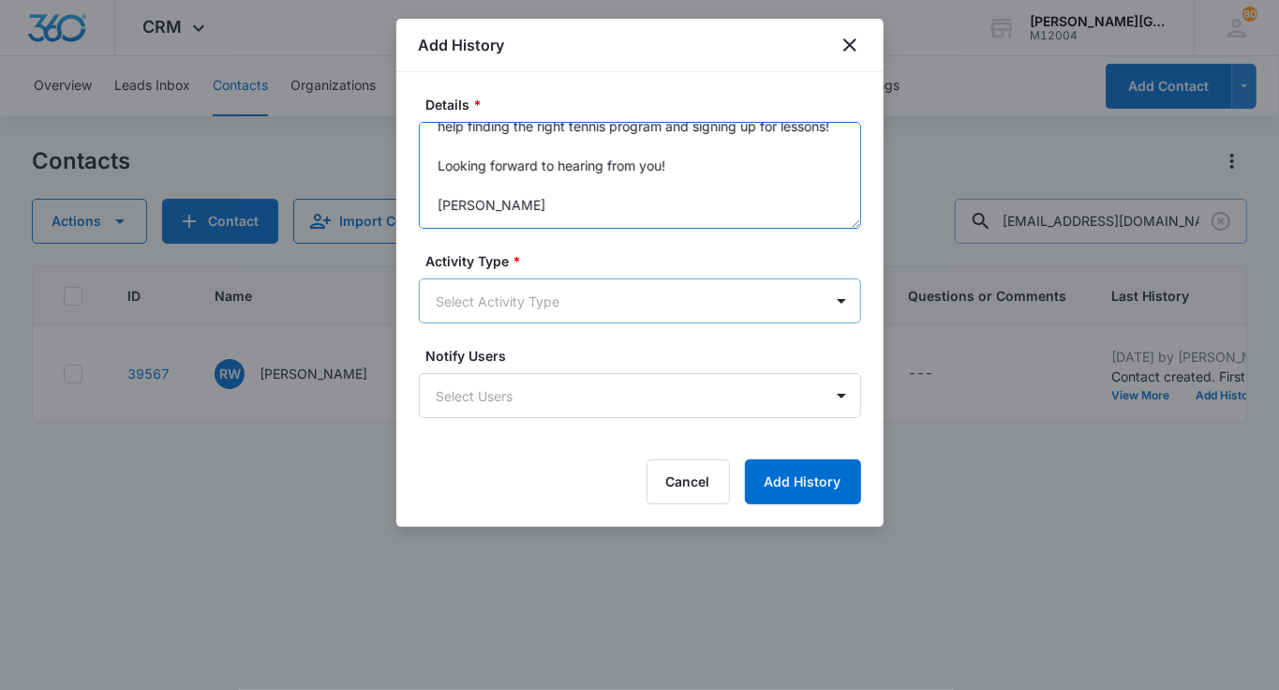
type textarea "Hello [PERSON_NAME], Hope this email finds you well! We noticed that you create…"
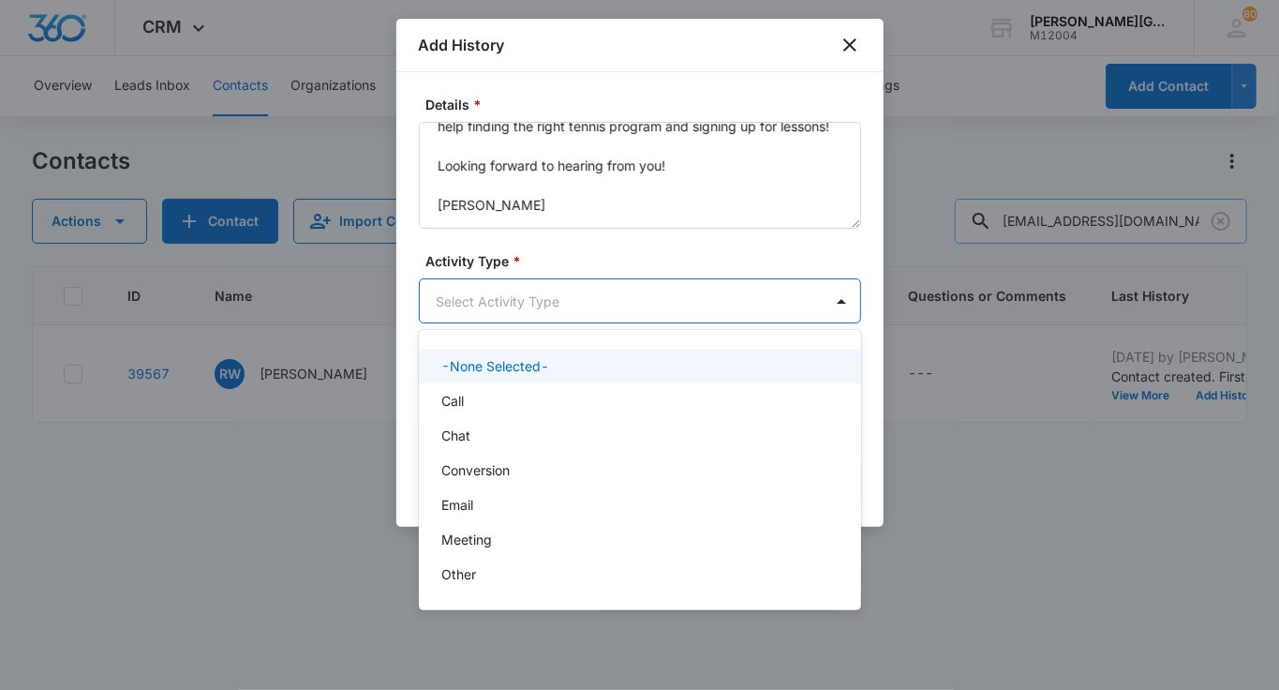
click at [500, 288] on body "CRM Apps Reputation Websites Forms CRM Email Social Shop Payments POS Content A…" at bounding box center [639, 345] width 1279 height 690
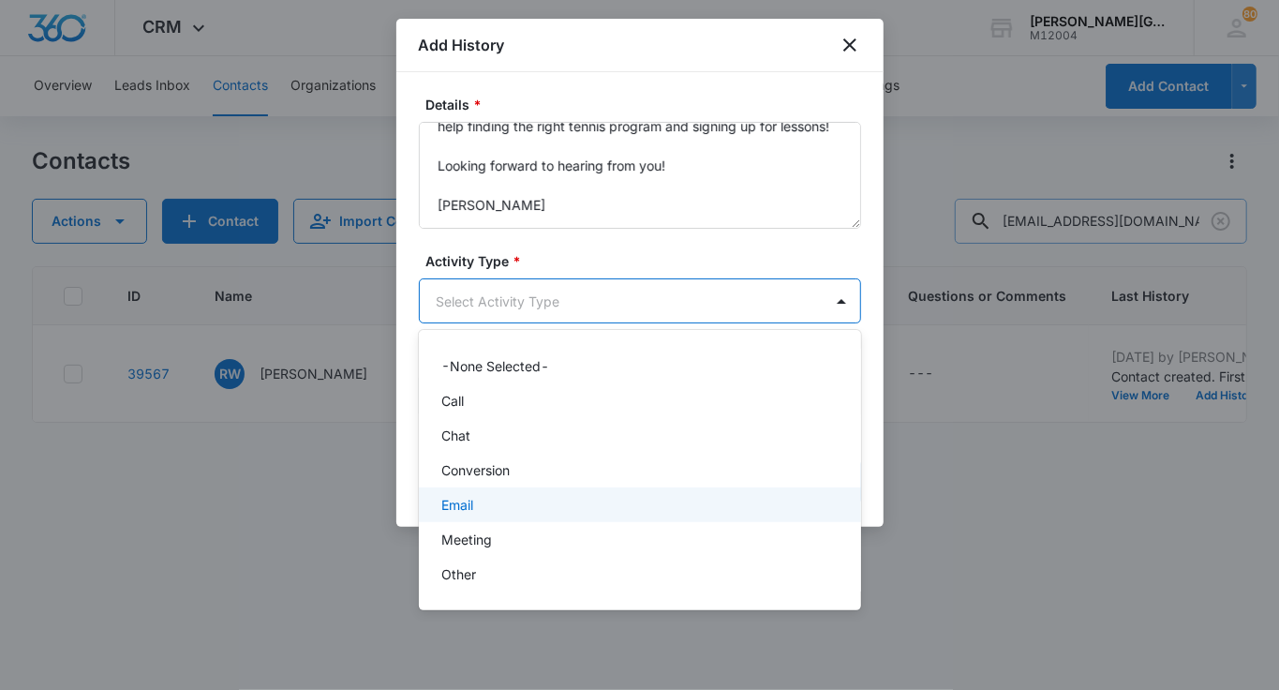
click at [481, 496] on div "Email" at bounding box center [638, 505] width 394 height 20
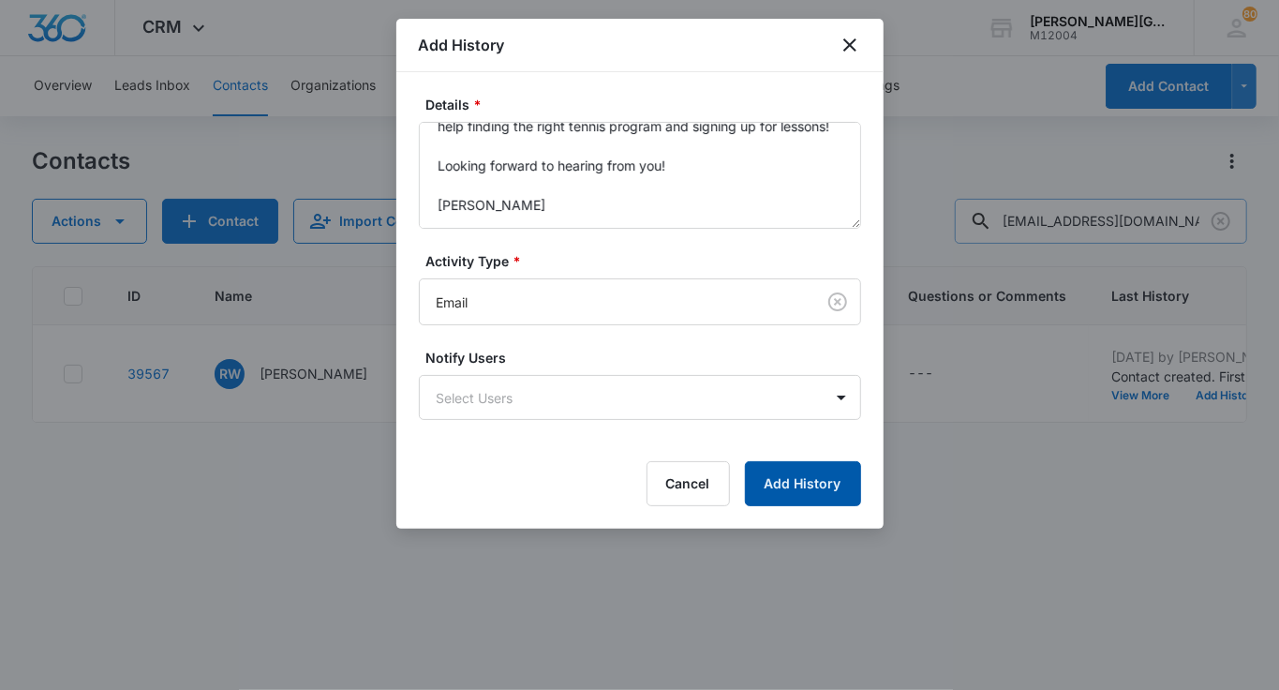
click at [789, 486] on button "Add History" at bounding box center [803, 483] width 116 height 45
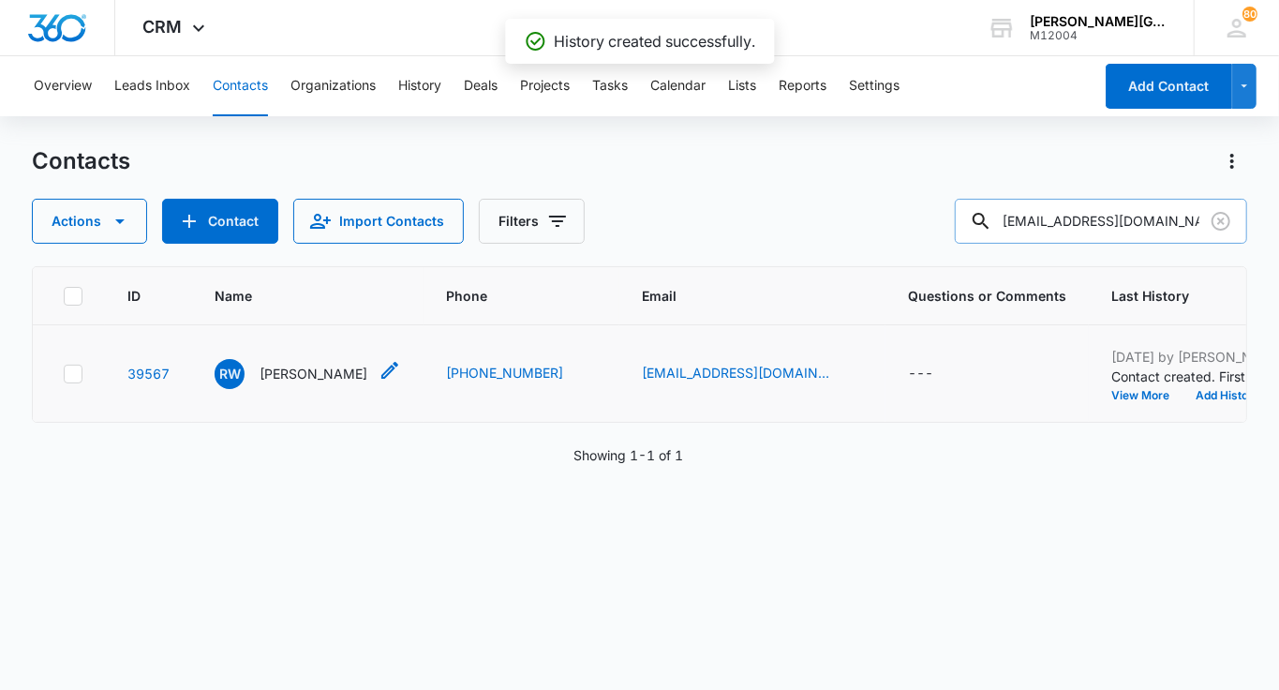
click at [299, 383] on p "[PERSON_NAME]" at bounding box center [314, 374] width 108 height 20
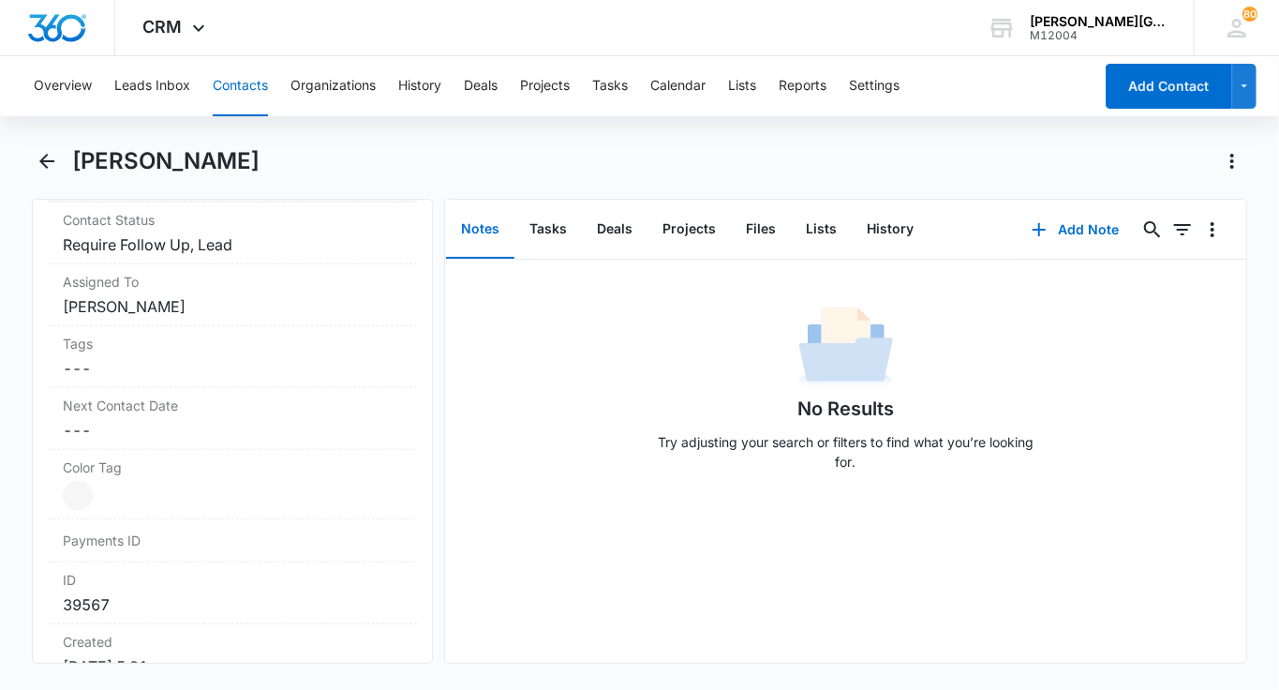
scroll to position [907, 0]
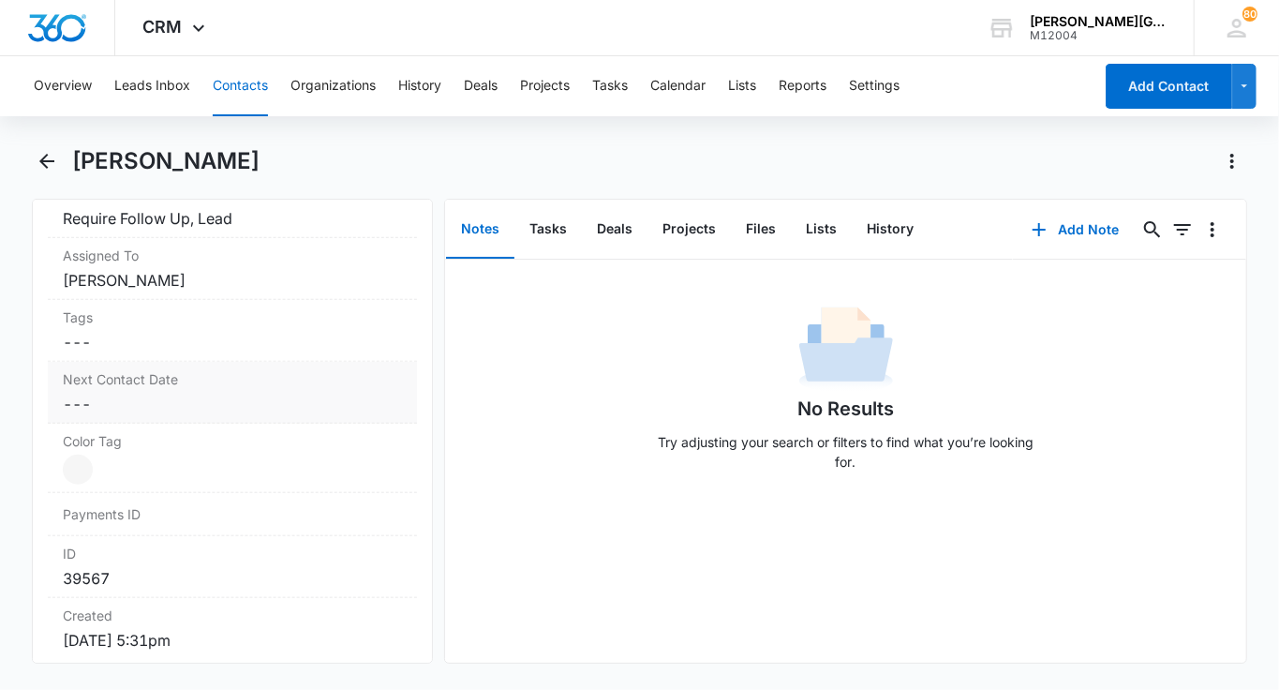
click at [155, 384] on div "Next Contact Date Cancel Save Changes ---" at bounding box center [232, 393] width 369 height 62
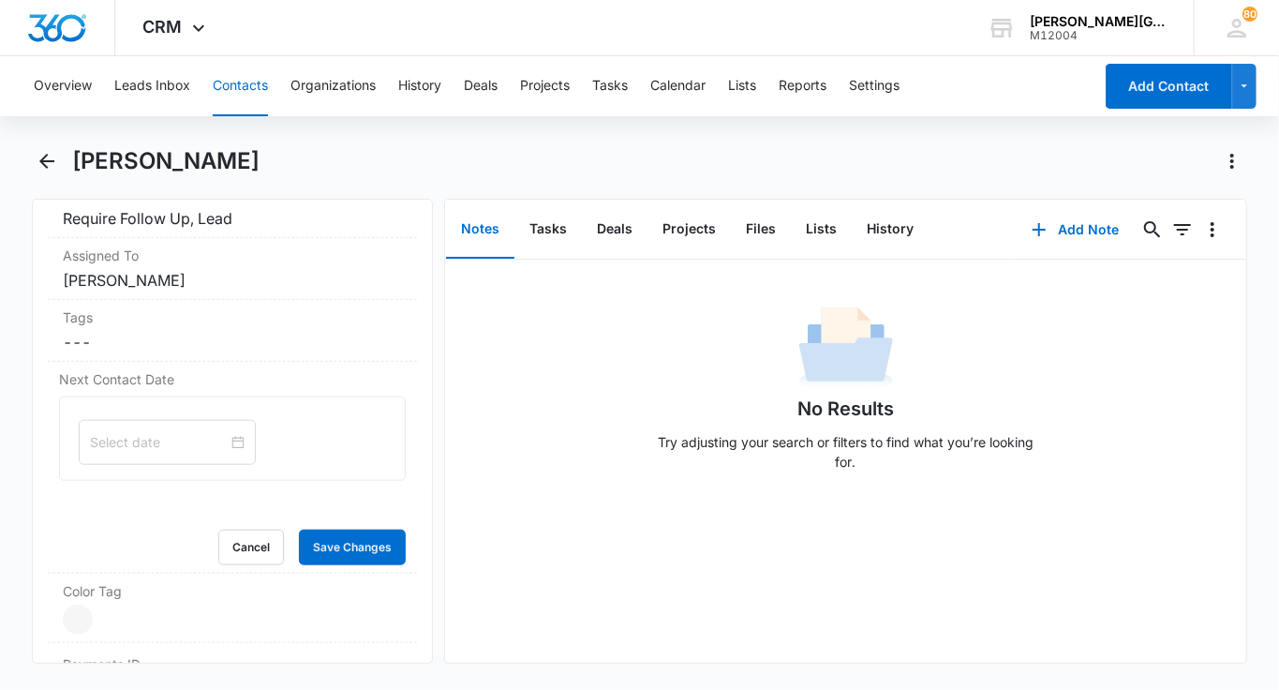
click at [126, 432] on input at bounding box center [159, 442] width 138 height 21
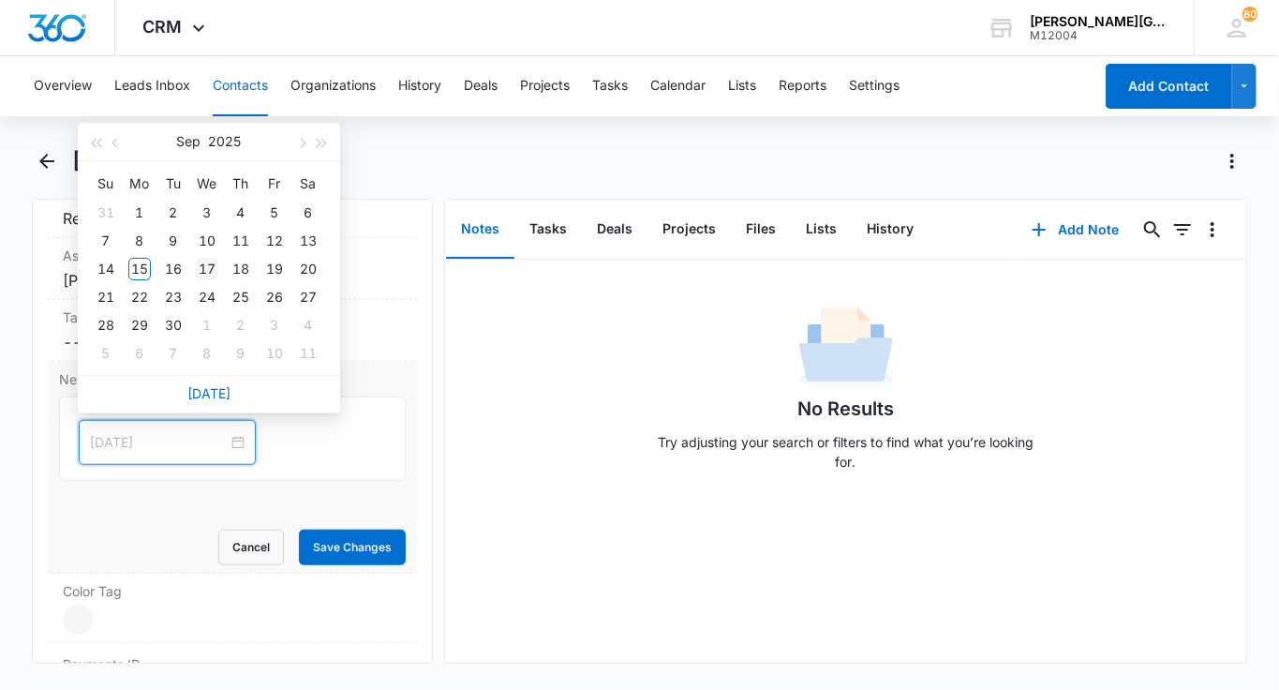
click at [200, 271] on div "17" at bounding box center [207, 269] width 22 height 22
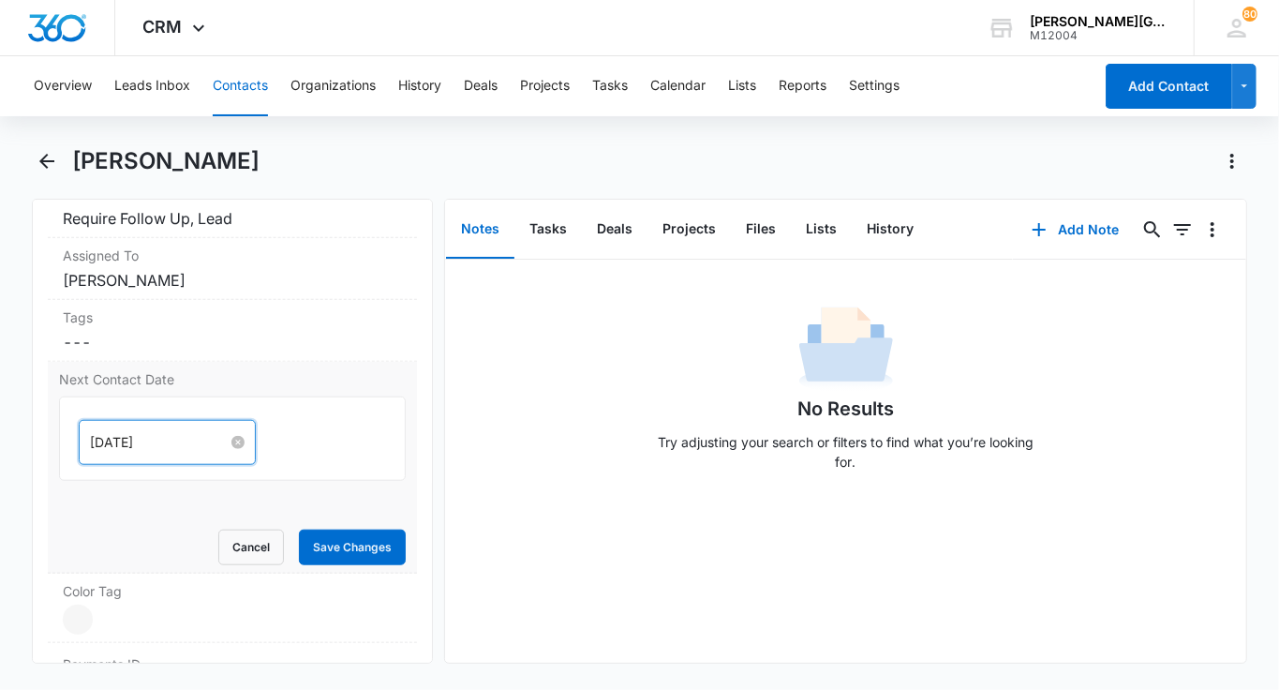
click at [117, 432] on input "[DATE]" at bounding box center [159, 442] width 138 height 21
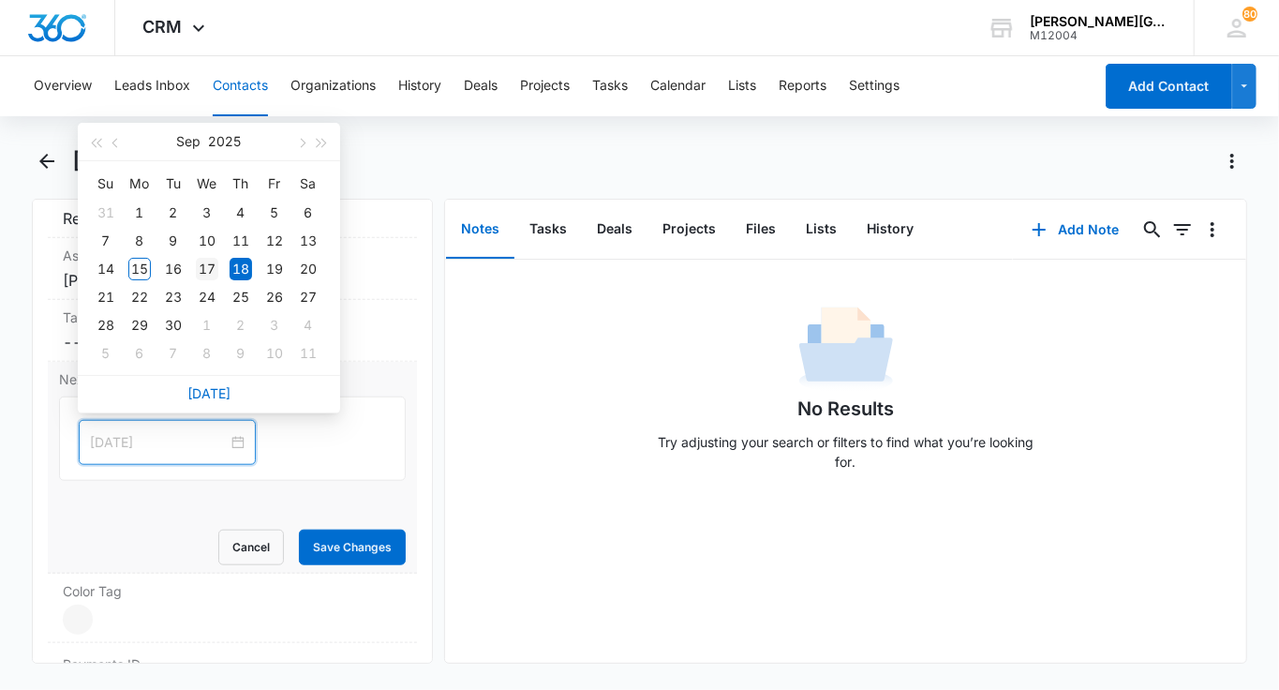
type input "[DATE]"
click at [203, 270] on div "17" at bounding box center [207, 269] width 22 height 22
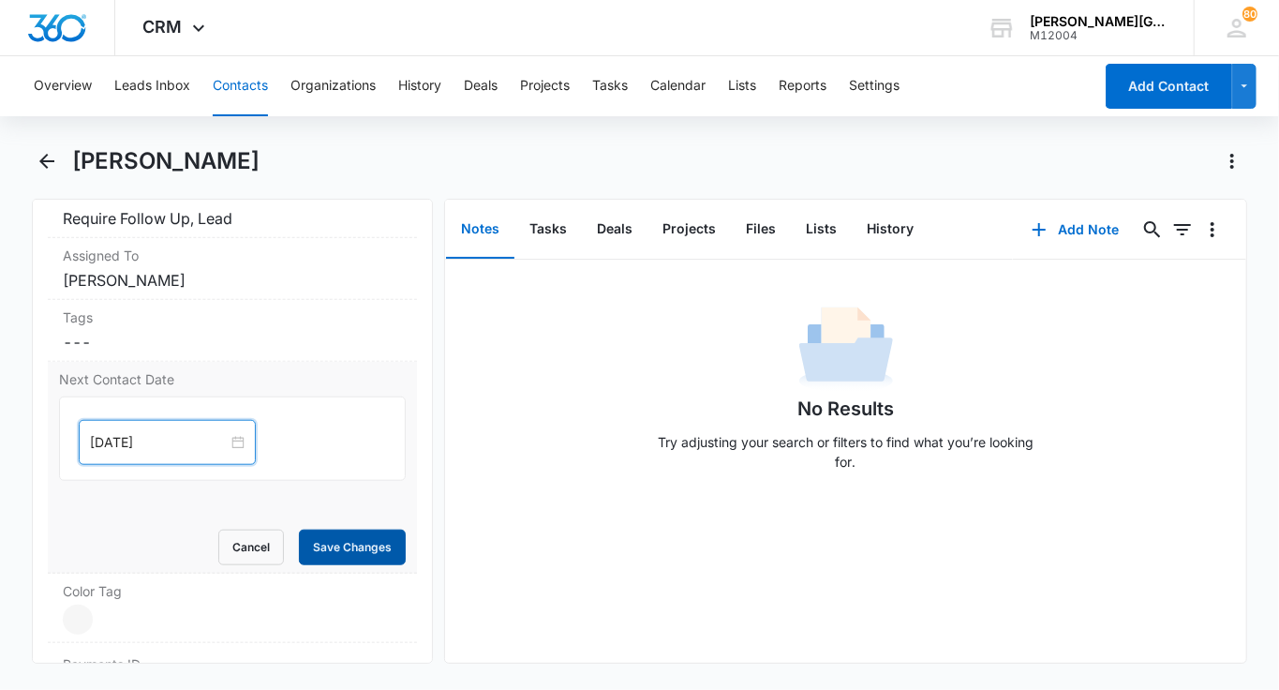
click at [315, 533] on button "Save Changes" at bounding box center [352, 547] width 107 height 36
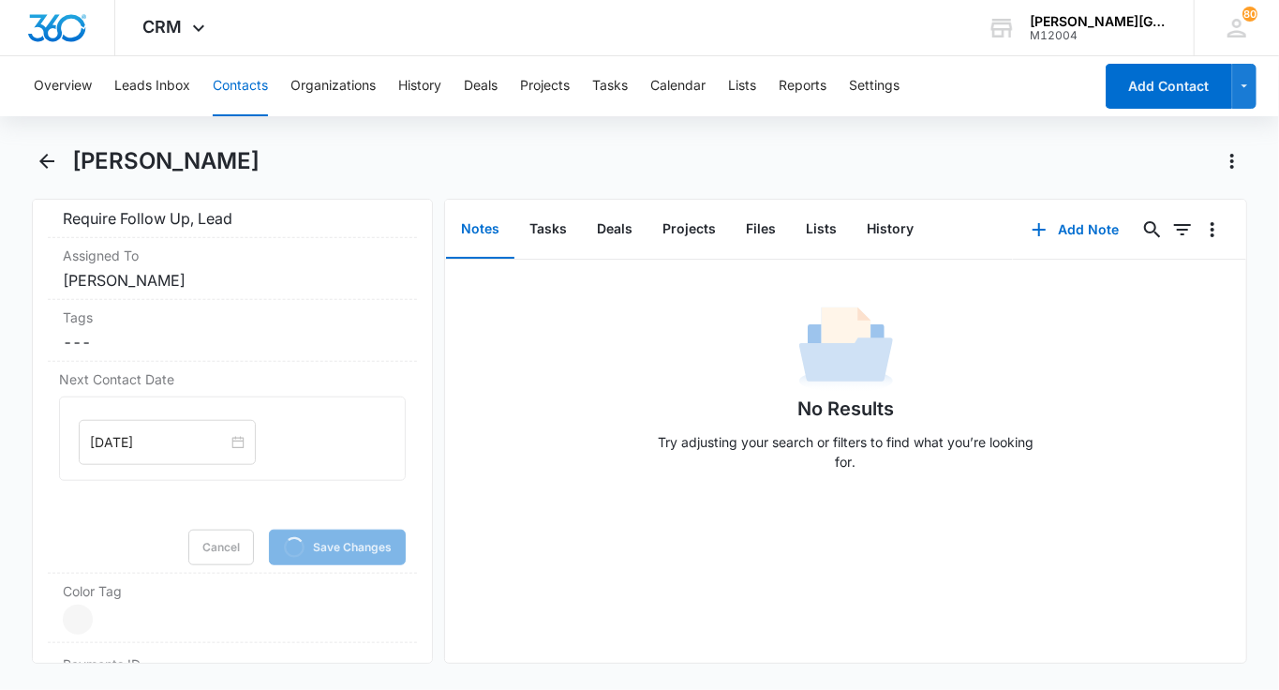
click at [261, 101] on button "Contacts" at bounding box center [240, 86] width 55 height 60
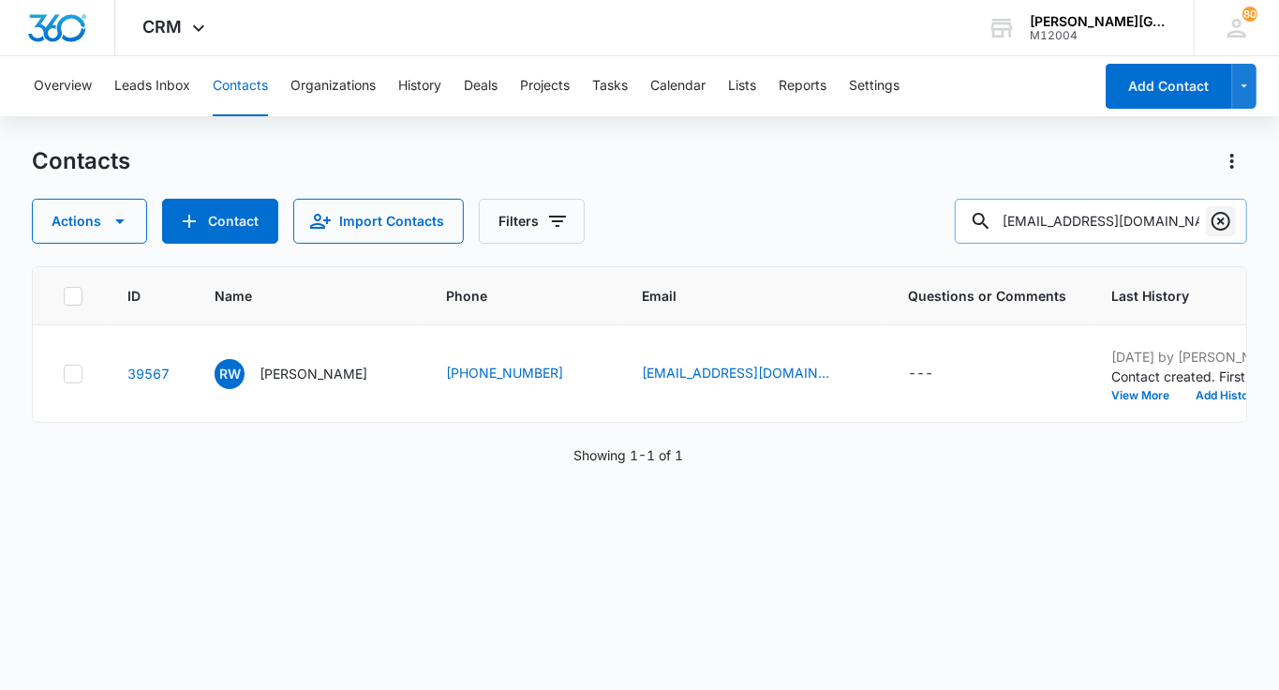
click at [1230, 221] on icon "Clear" at bounding box center [1221, 221] width 19 height 19
